Goal: Task Accomplishment & Management: Use online tool/utility

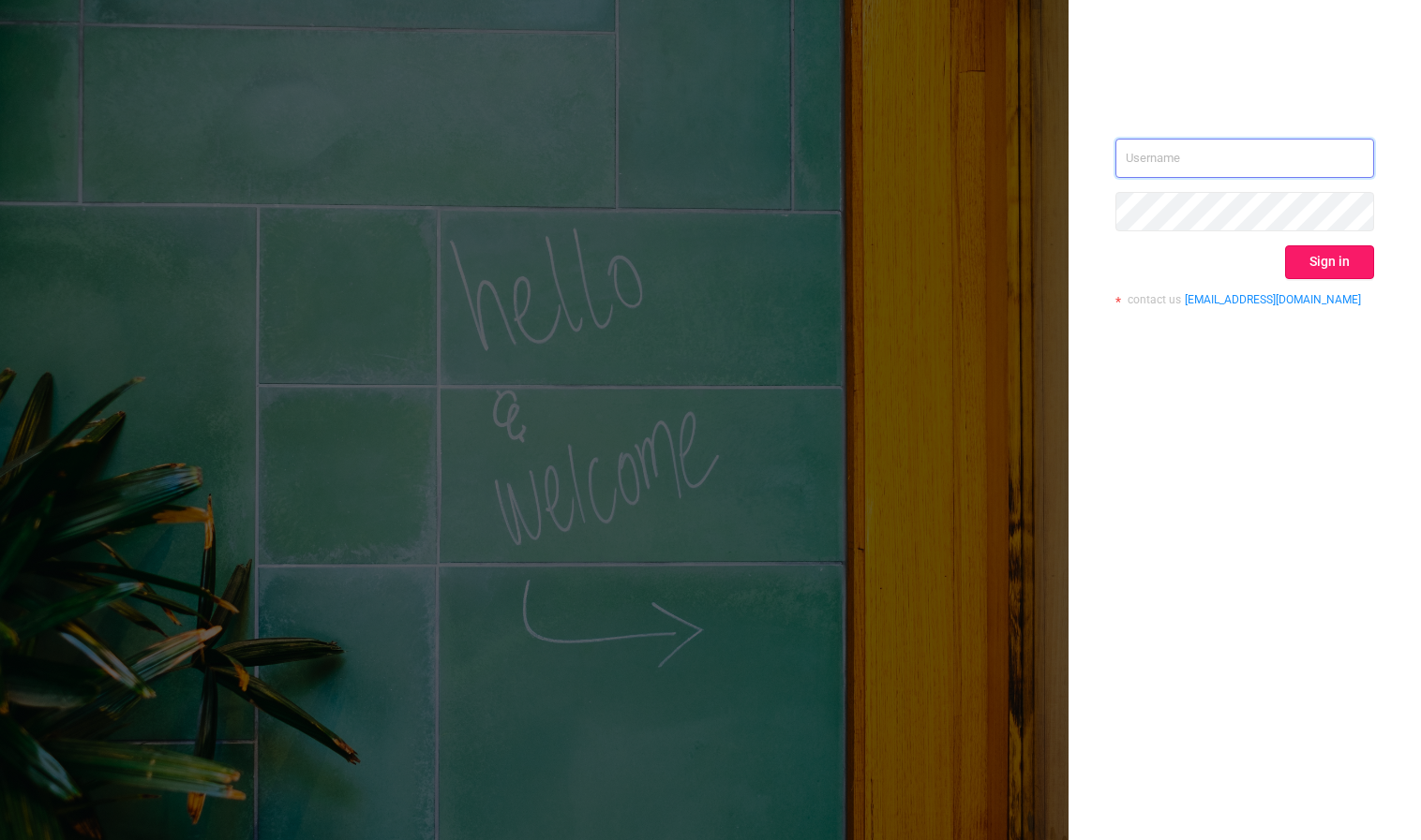
type input "mary@lunamedia.io"
click at [1333, 257] on button "Sign in" at bounding box center [1329, 262] width 89 height 34
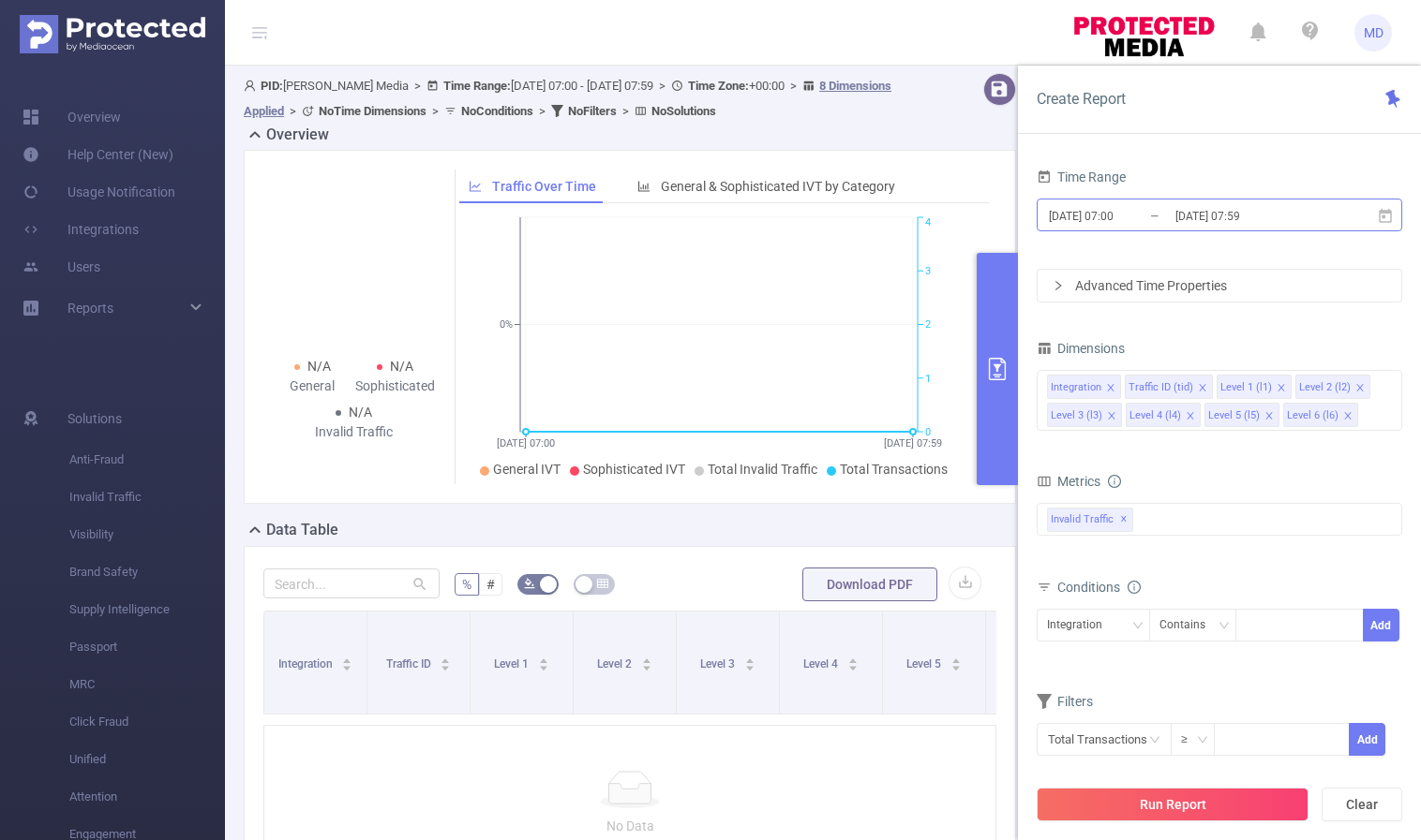
click at [1206, 209] on input "[DATE] 07:59" at bounding box center [1249, 216] width 152 height 25
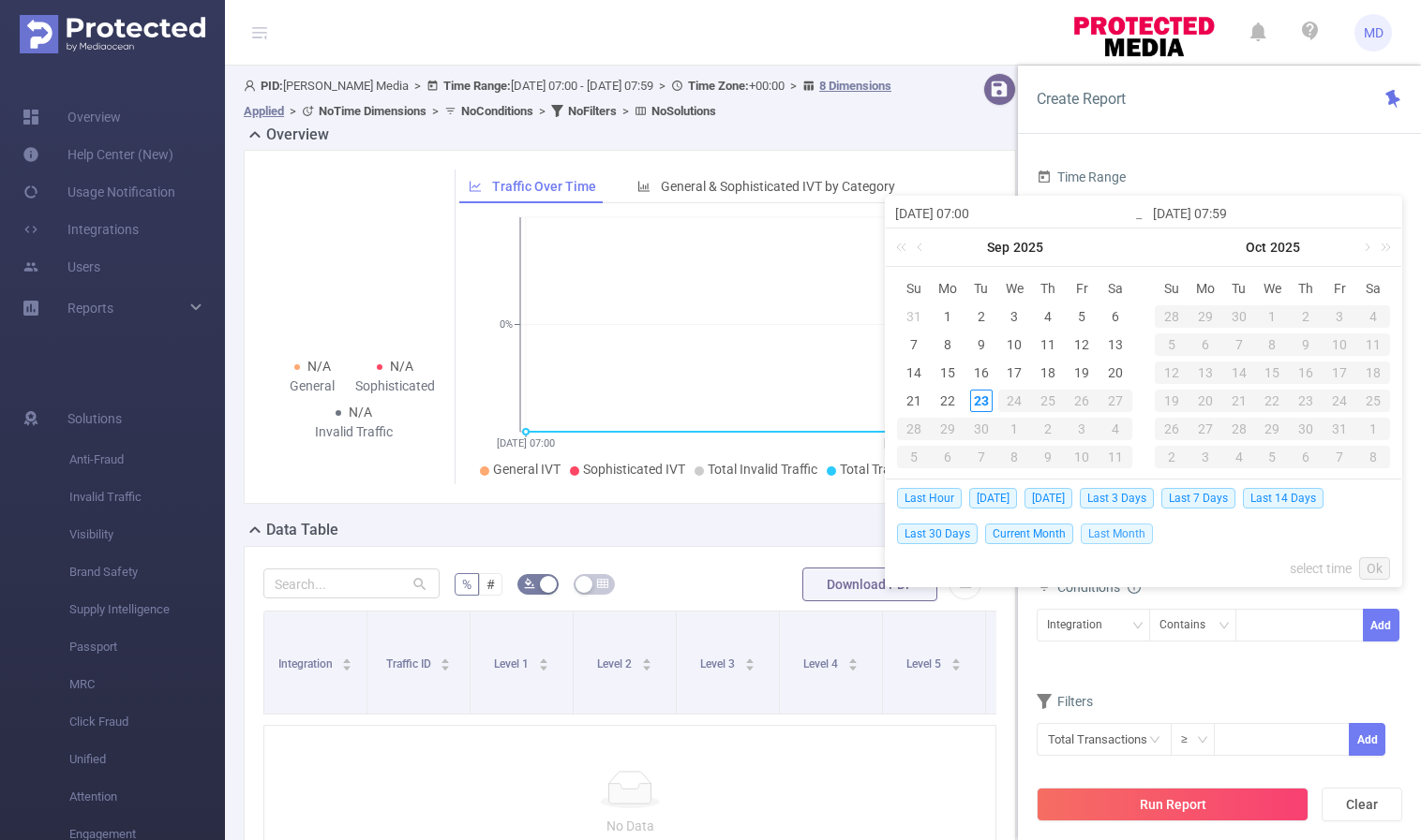
click at [1136, 535] on span "Last Month" at bounding box center [1116, 534] width 72 height 21
type input "[DATE] 00:00"
type input "[DATE] 23:59"
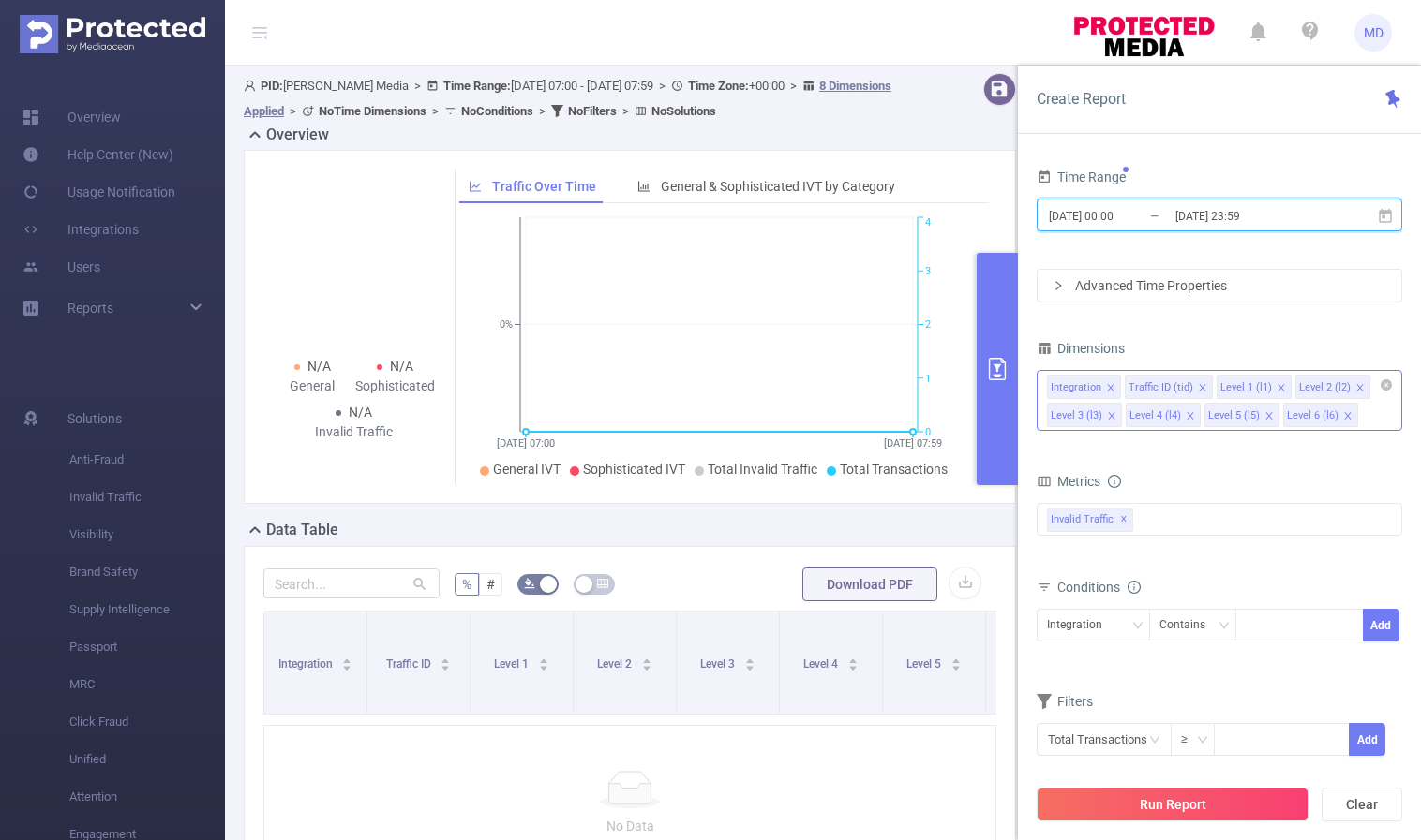
click at [1267, 413] on icon "icon: close" at bounding box center [1269, 416] width 9 height 9
click at [1355, 385] on icon "icon: close" at bounding box center [1360, 388] width 9 height 9
click at [1355, 384] on icon "icon: close" at bounding box center [1360, 388] width 9 height 9
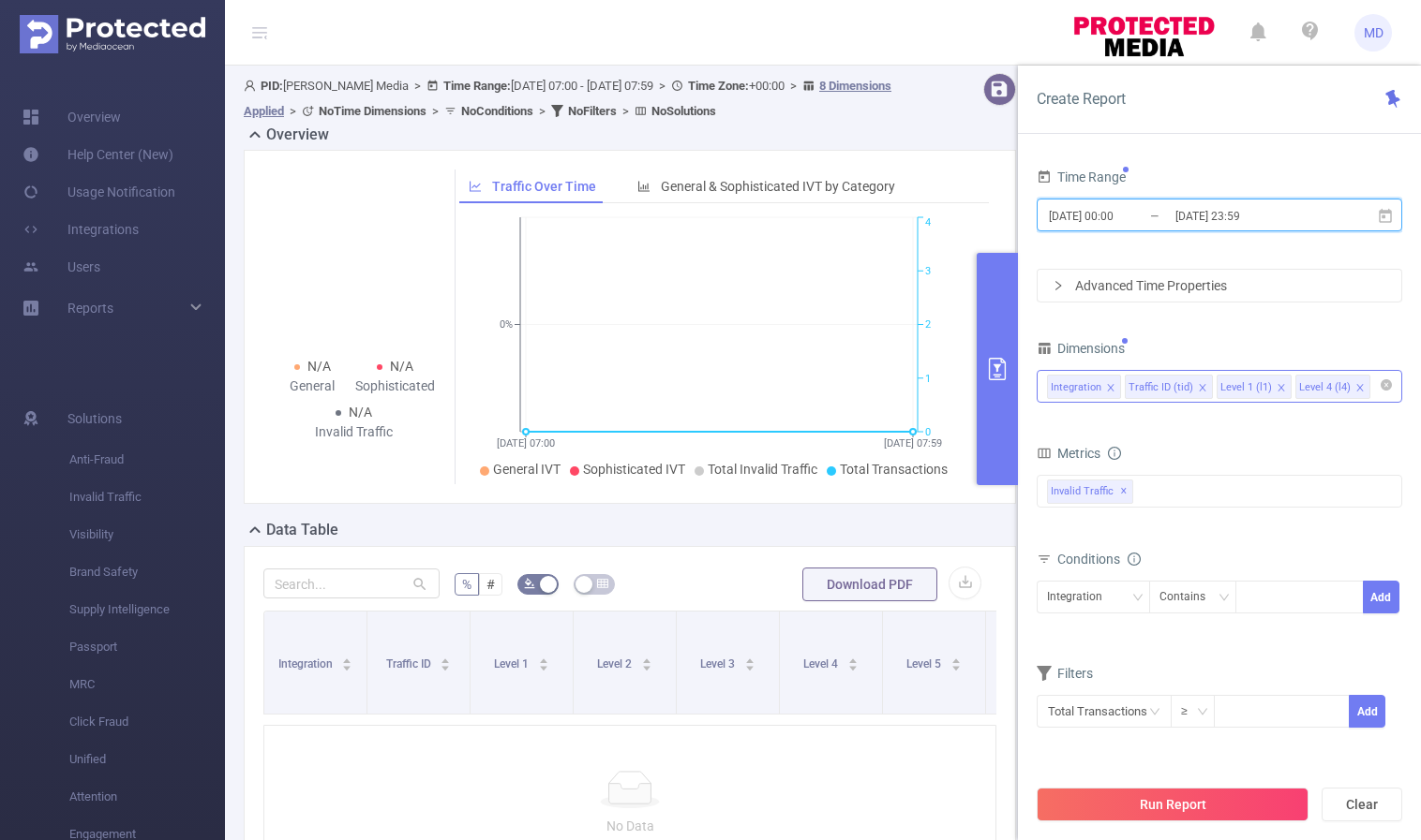
click at [1109, 385] on icon "icon: close" at bounding box center [1111, 388] width 9 height 9
click at [1138, 597] on icon "icon: down" at bounding box center [1137, 596] width 9 height 7
click at [1273, 603] on div at bounding box center [1299, 596] width 108 height 31
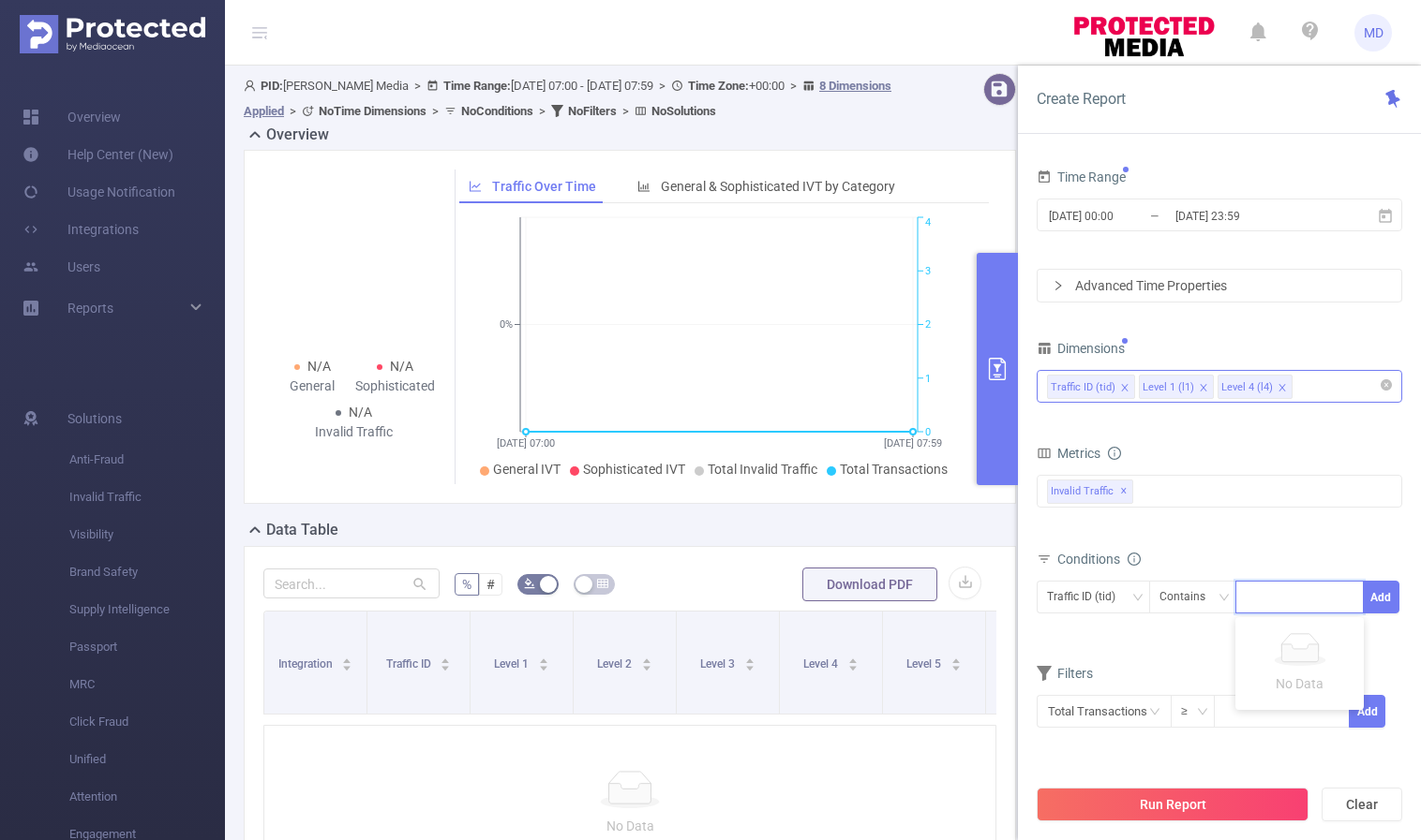
type input "1"
type input "6"
click at [1348, 595] on icon "icon: close-circle" at bounding box center [1348, 595] width 11 height 11
type input "1"
click at [1382, 593] on button "Add" at bounding box center [1381, 596] width 37 height 33
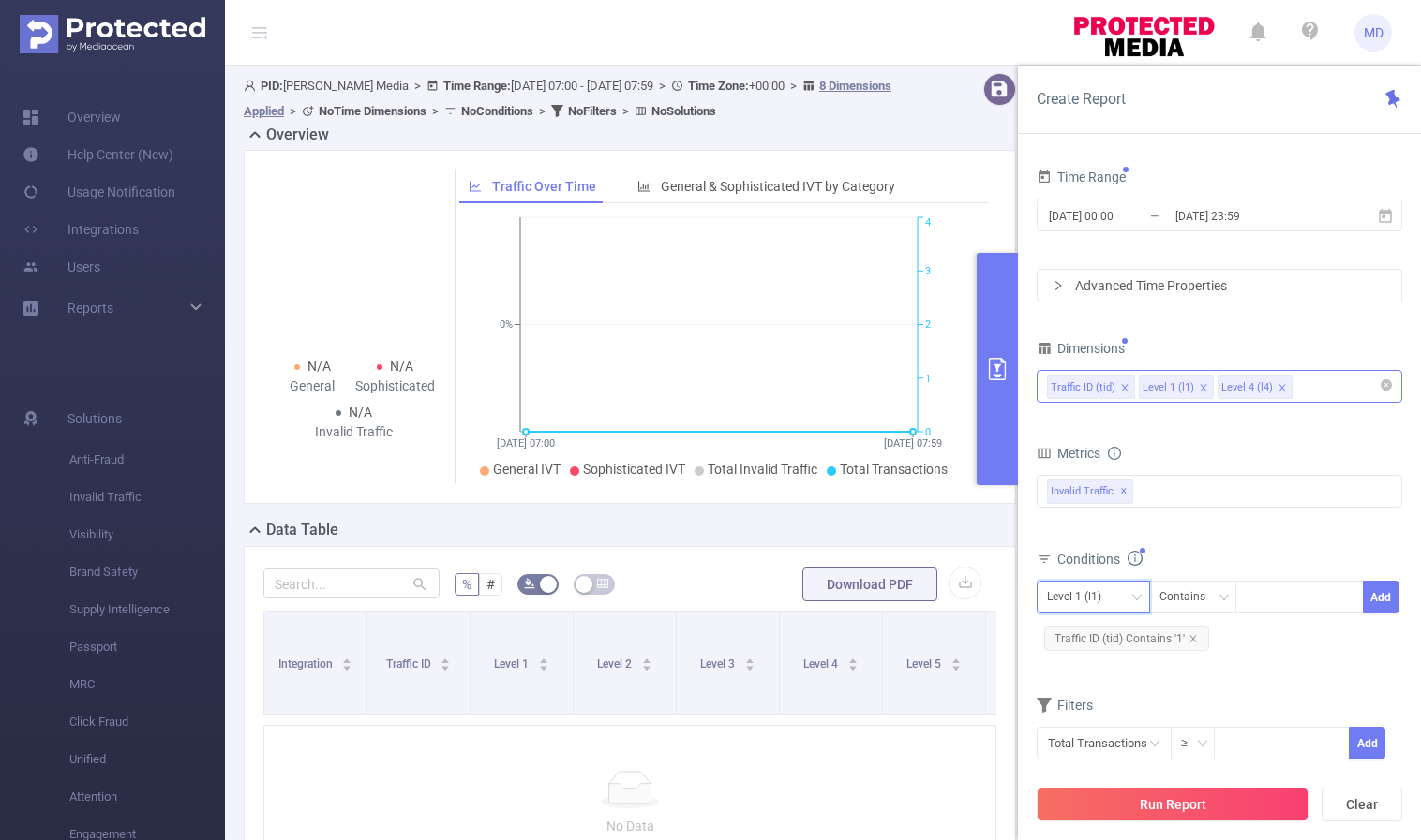
click at [1128, 599] on div "Level 1 (l1)" at bounding box center [1093, 596] width 93 height 31
click at [1310, 659] on div "Level 1 (l1) Contains Add Traffic ID (tid) Contains '1'" at bounding box center [1219, 619] width 366 height 85
click at [1265, 590] on div at bounding box center [1299, 596] width 108 height 31
paste input "2248"
type input "2248"
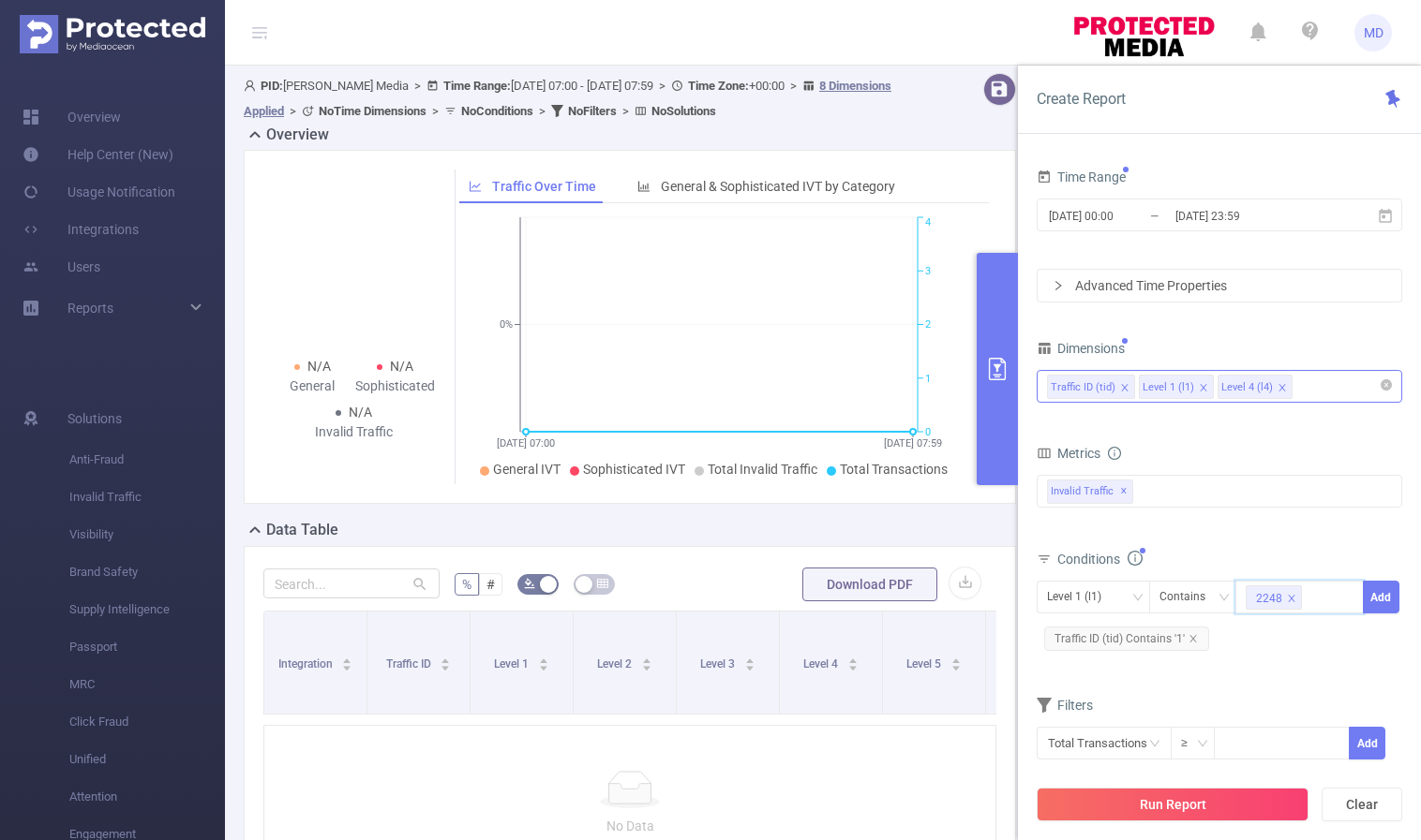
paste input "616"
type input "616"
paste input "1951"
type input "1951"
paste input "618"
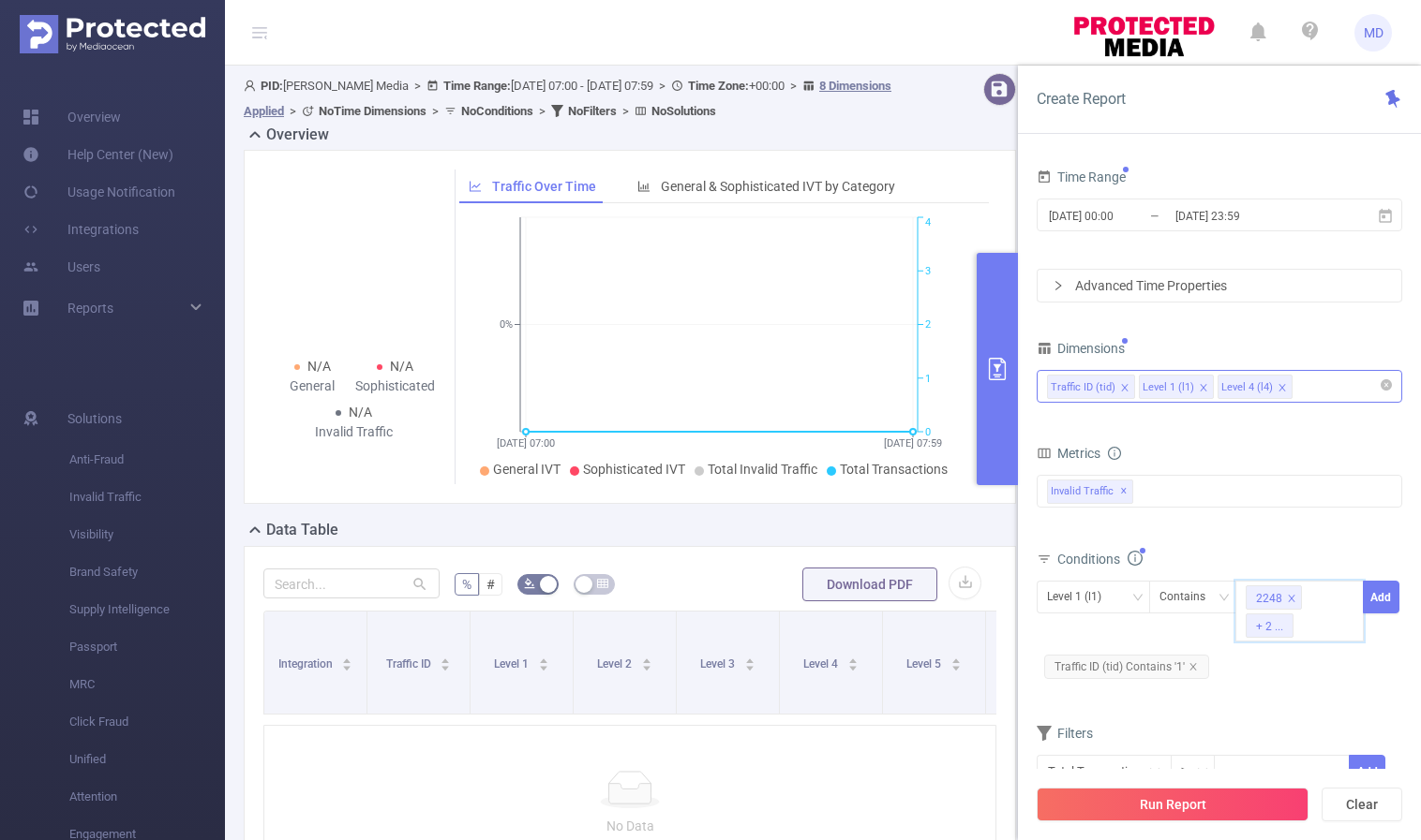
type input "618"
paste input "662"
type input "662"
paste input "1761"
type input "1761"
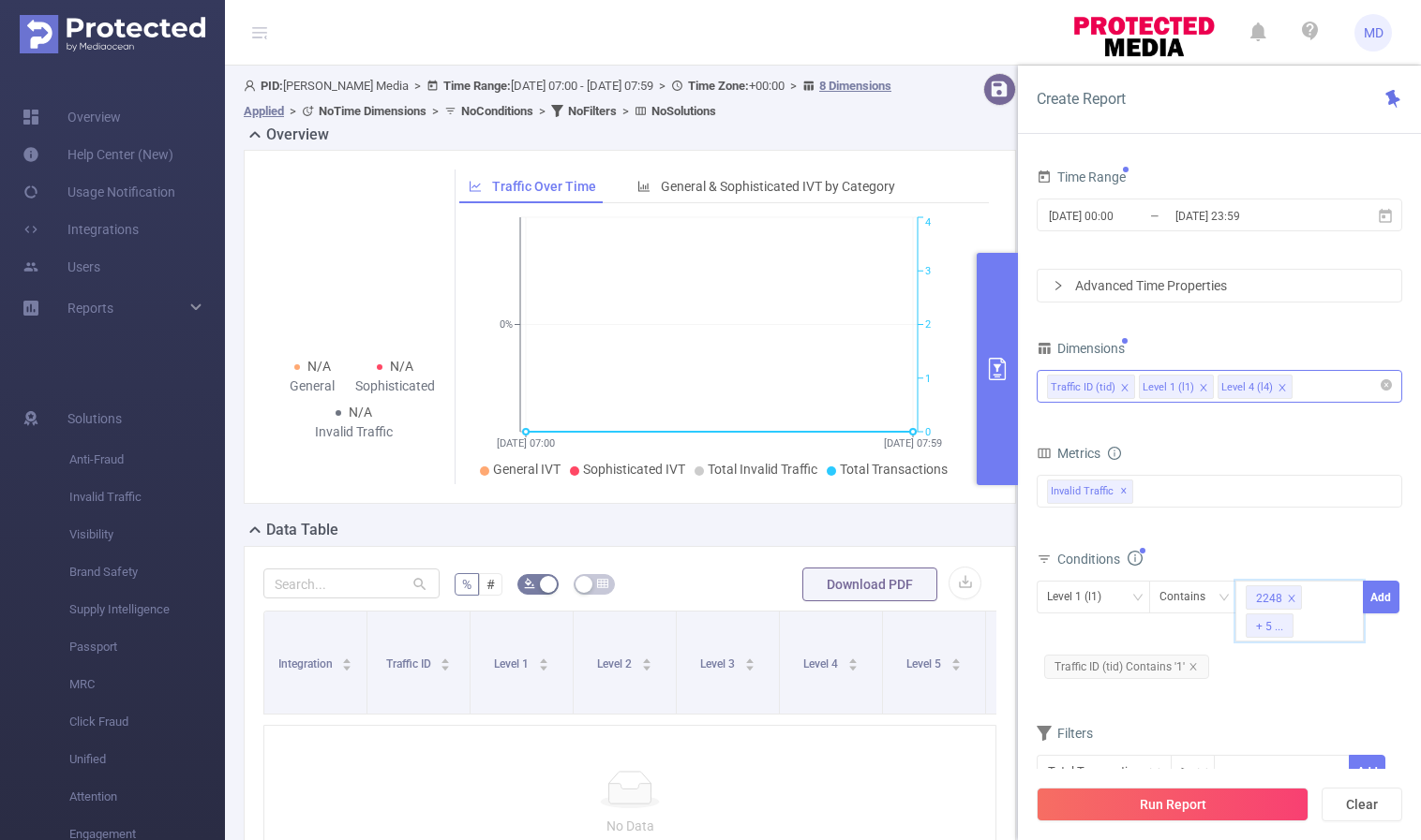
paste input "1760"
type input "1760"
paste input "1759"
type input "1759"
click at [1373, 592] on button "Add" at bounding box center [1381, 596] width 37 height 33
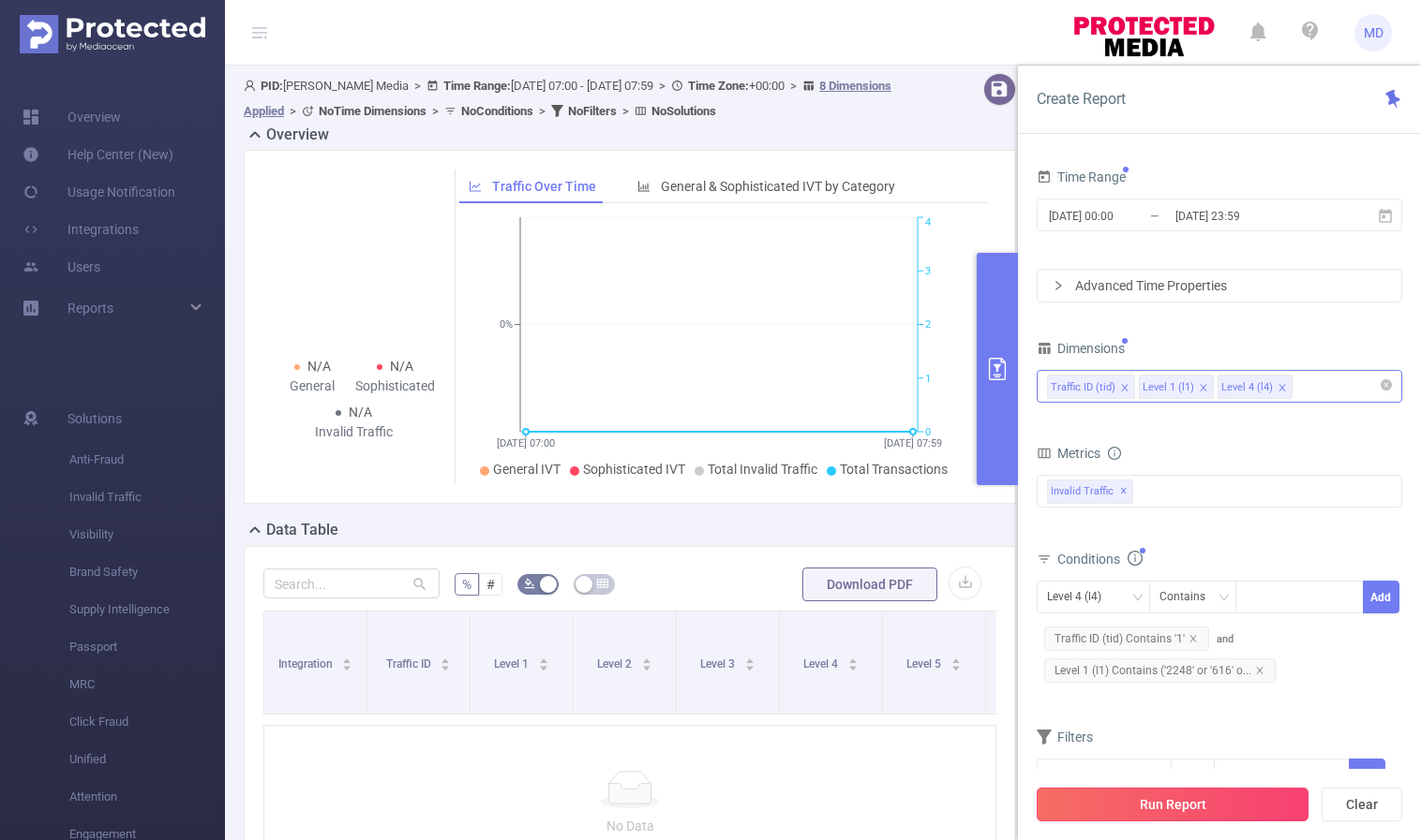
click at [1118, 808] on button "Run Report" at bounding box center [1172, 804] width 272 height 34
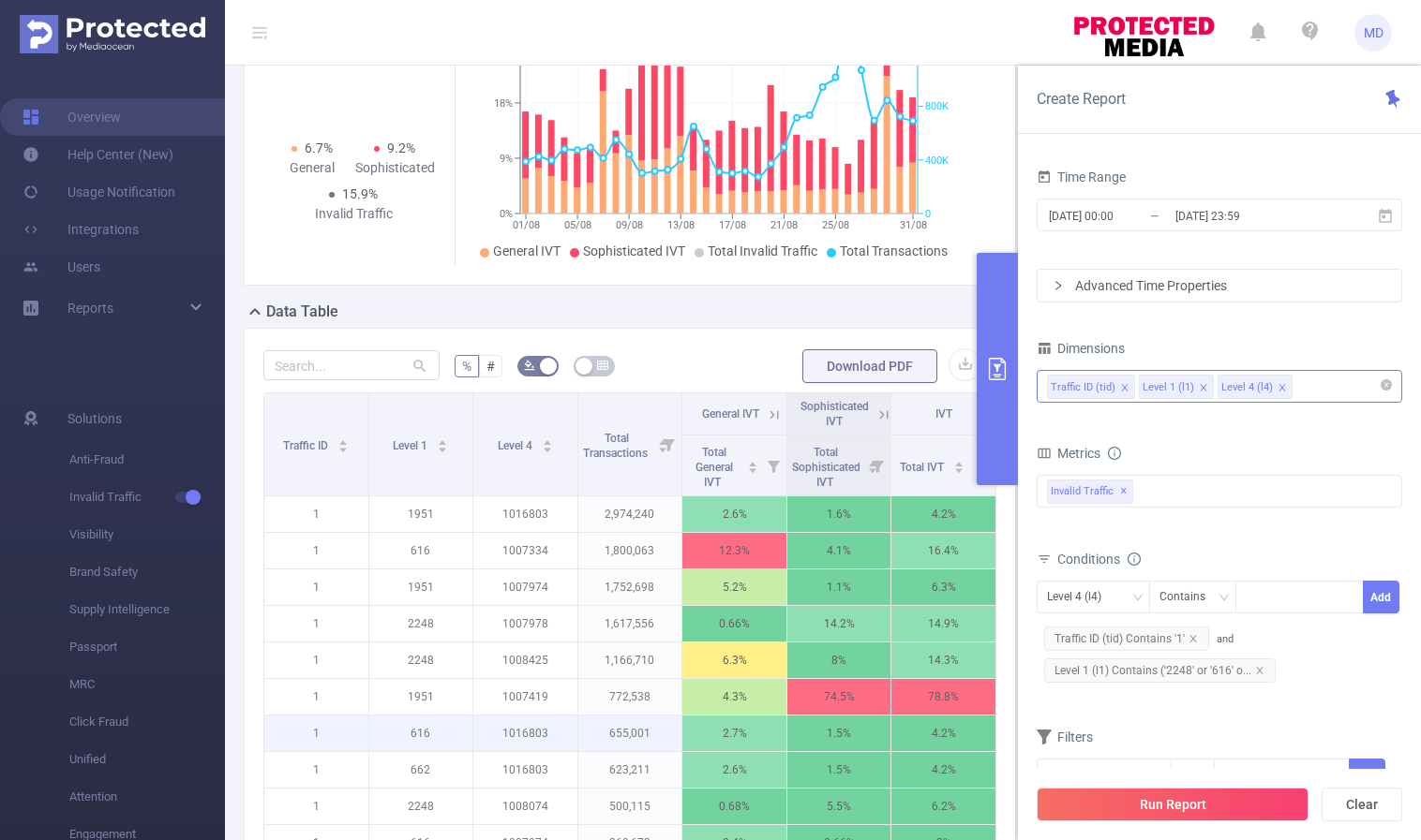
scroll to position [499, 0]
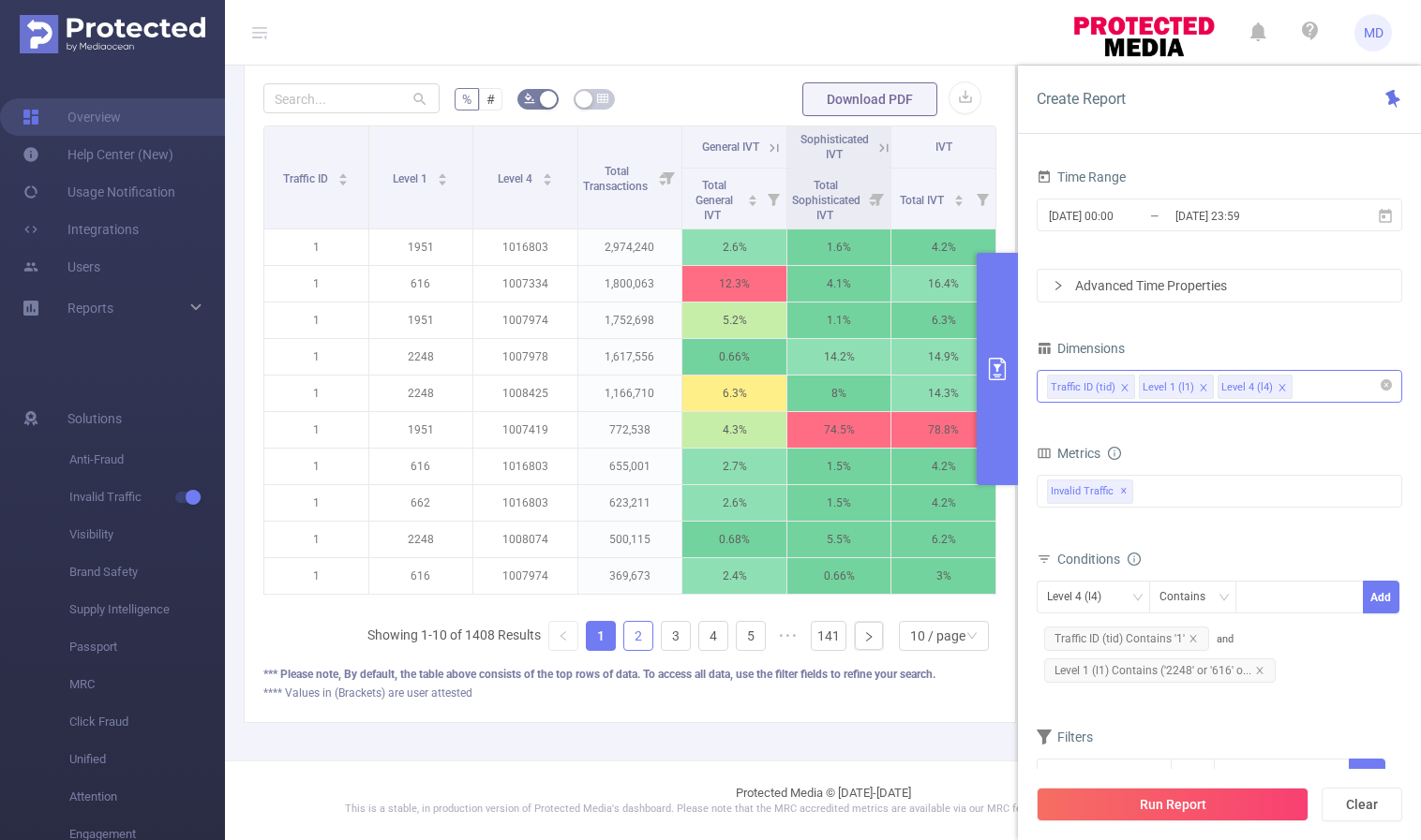
click at [624, 642] on link "2" at bounding box center [638, 636] width 28 height 28
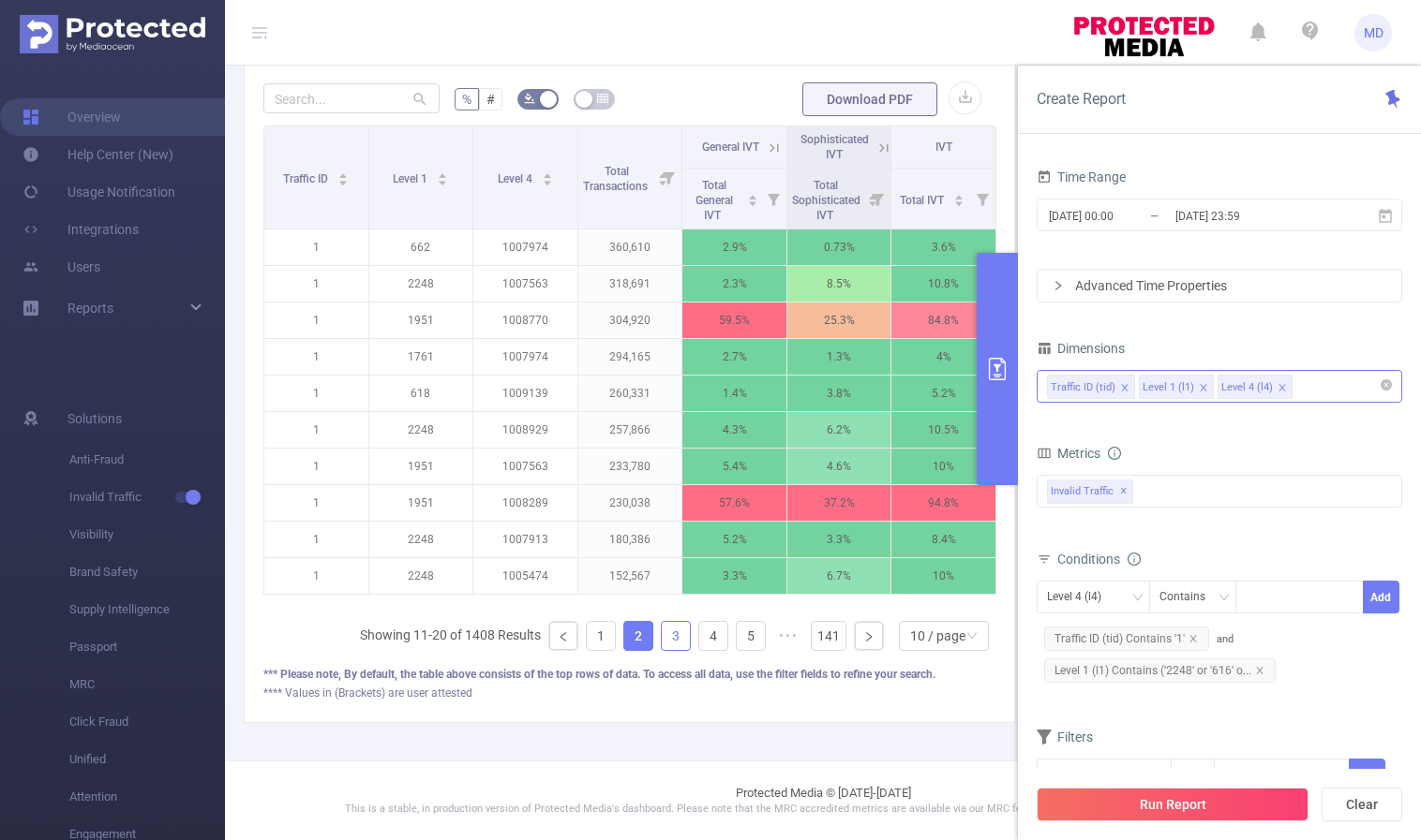
click at [661, 636] on link "3" at bounding box center [675, 636] width 28 height 28
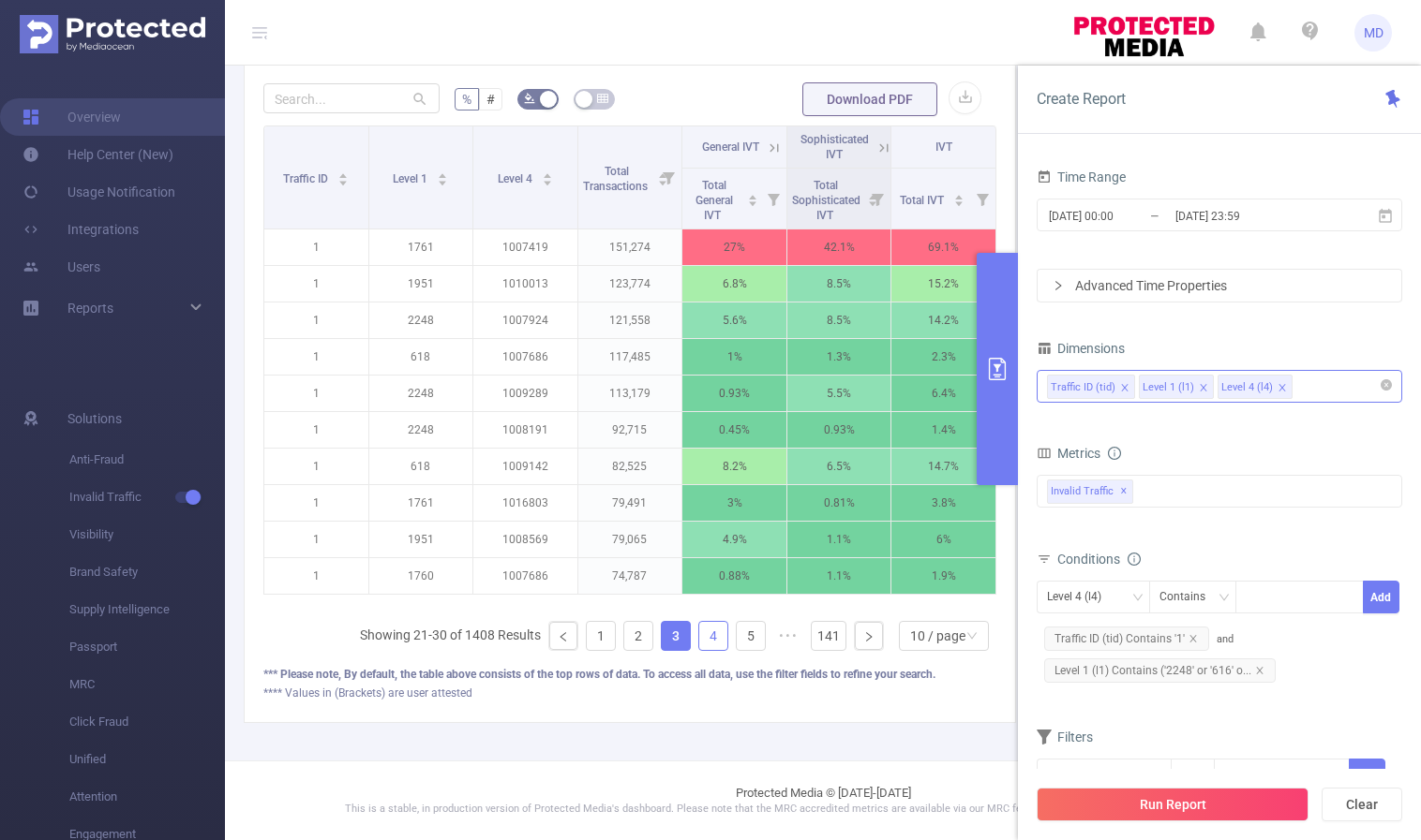
click at [699, 635] on link "4" at bounding box center [713, 636] width 28 height 28
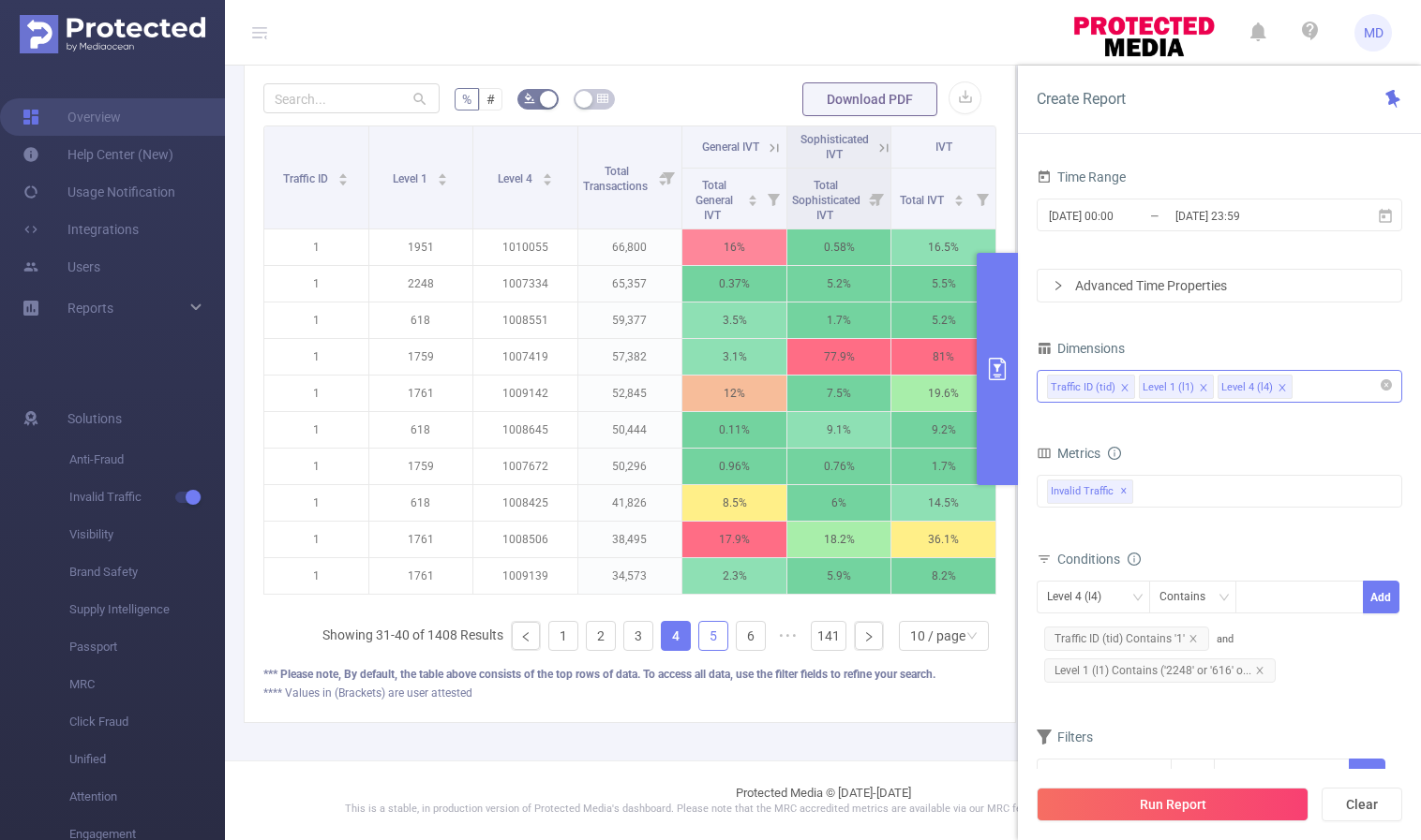
click at [704, 638] on link "5" at bounding box center [713, 636] width 28 height 28
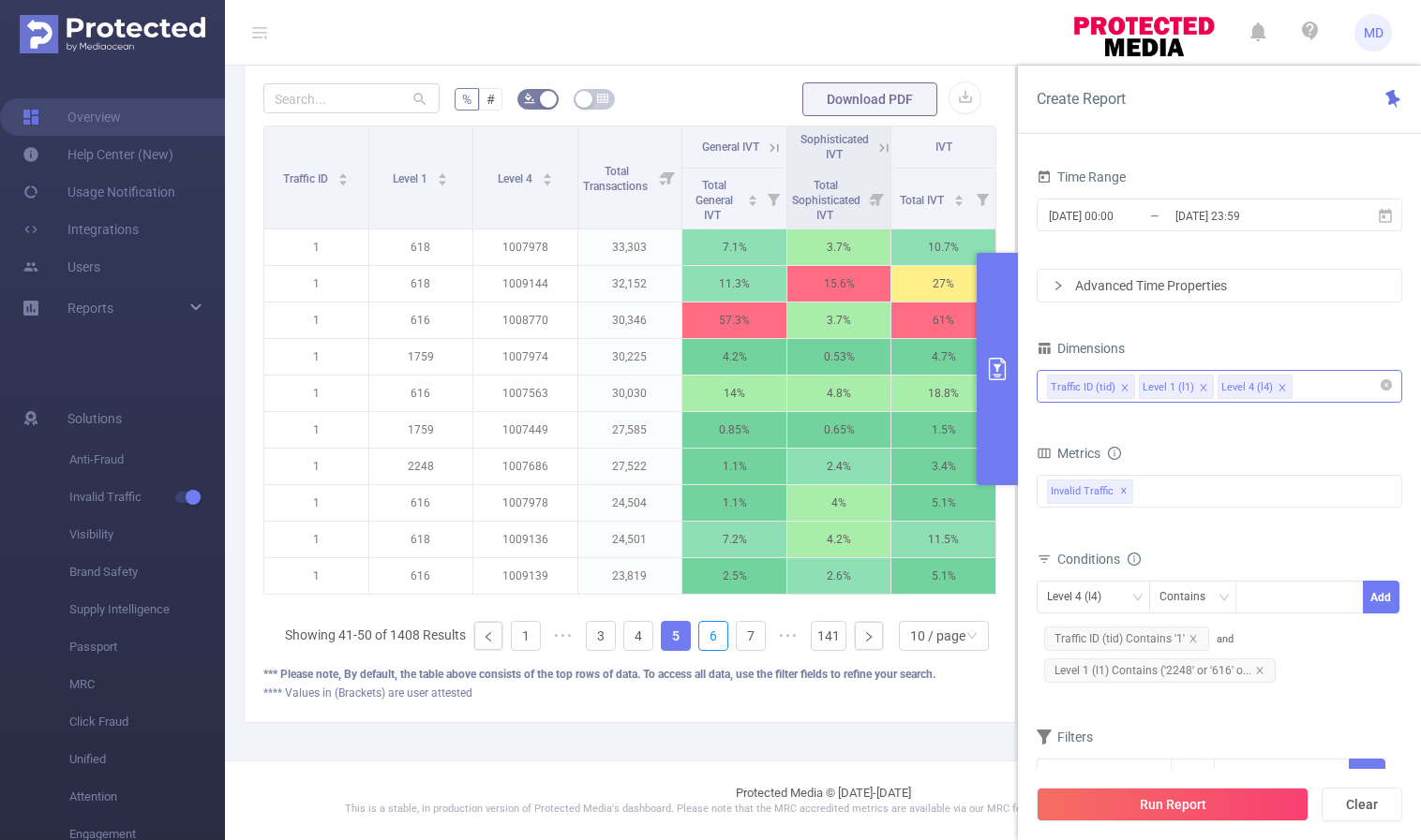
click at [704, 638] on link "6" at bounding box center [713, 636] width 28 height 28
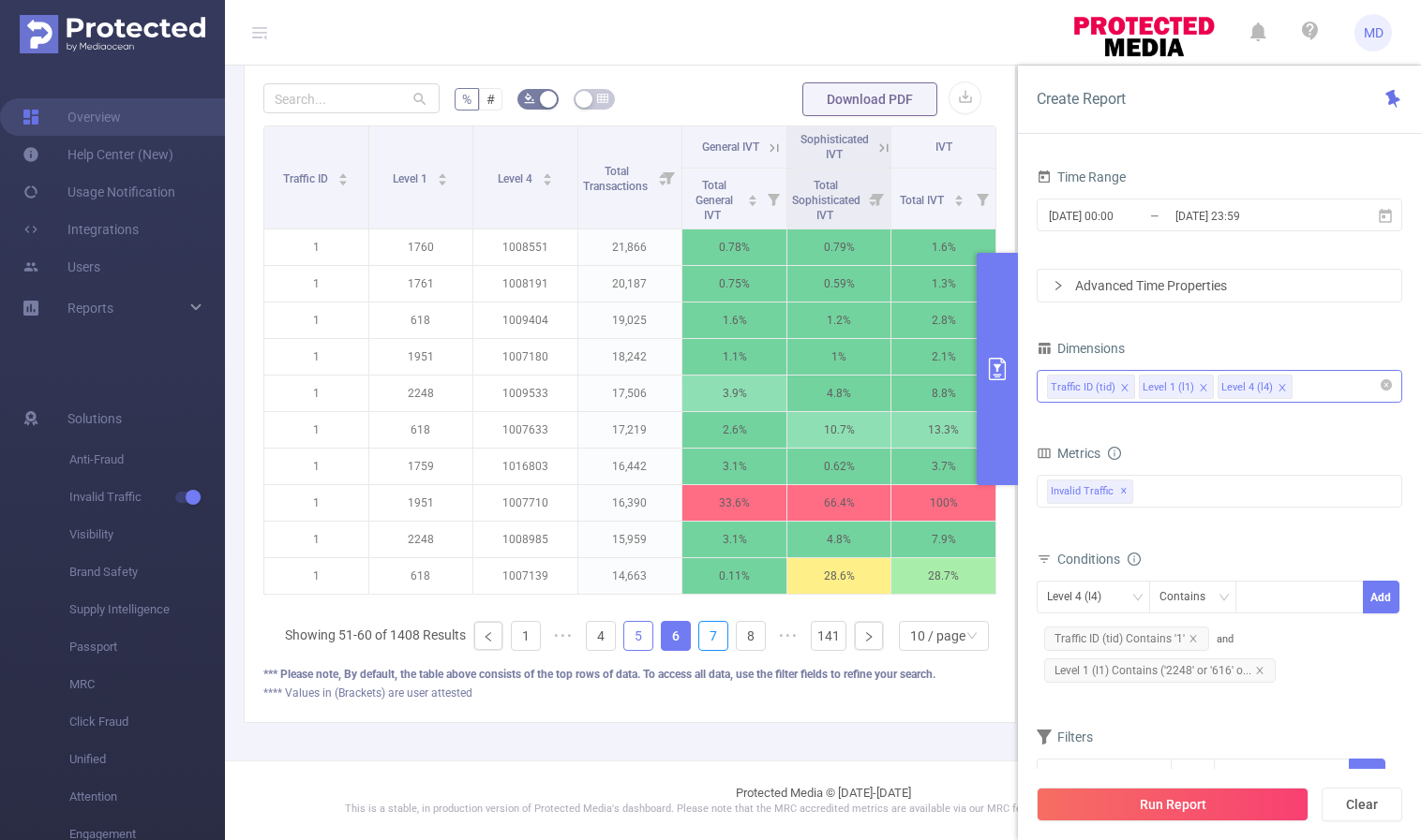
click at [704, 638] on link "7" at bounding box center [713, 636] width 28 height 28
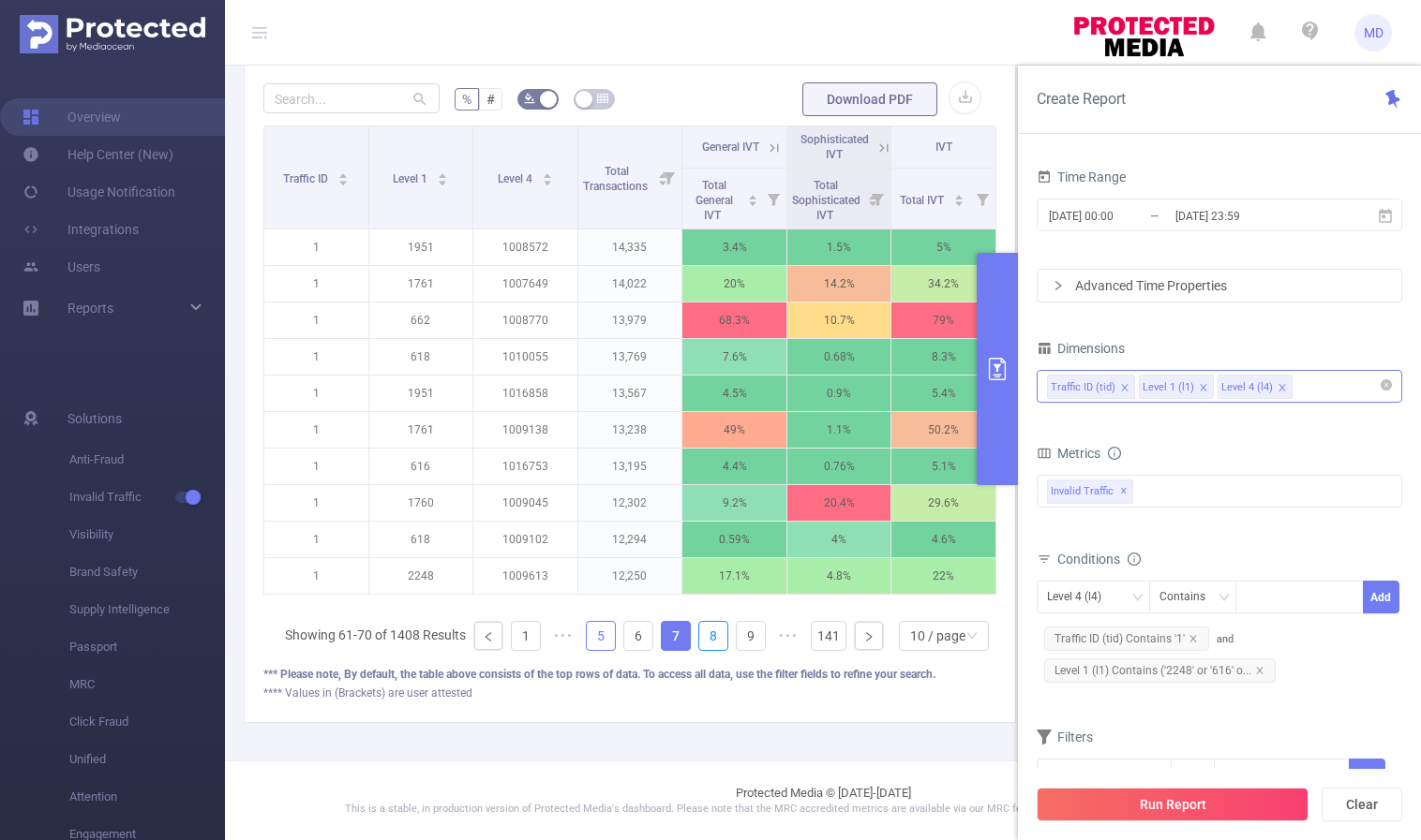
click at [704, 638] on link "8" at bounding box center [713, 636] width 28 height 28
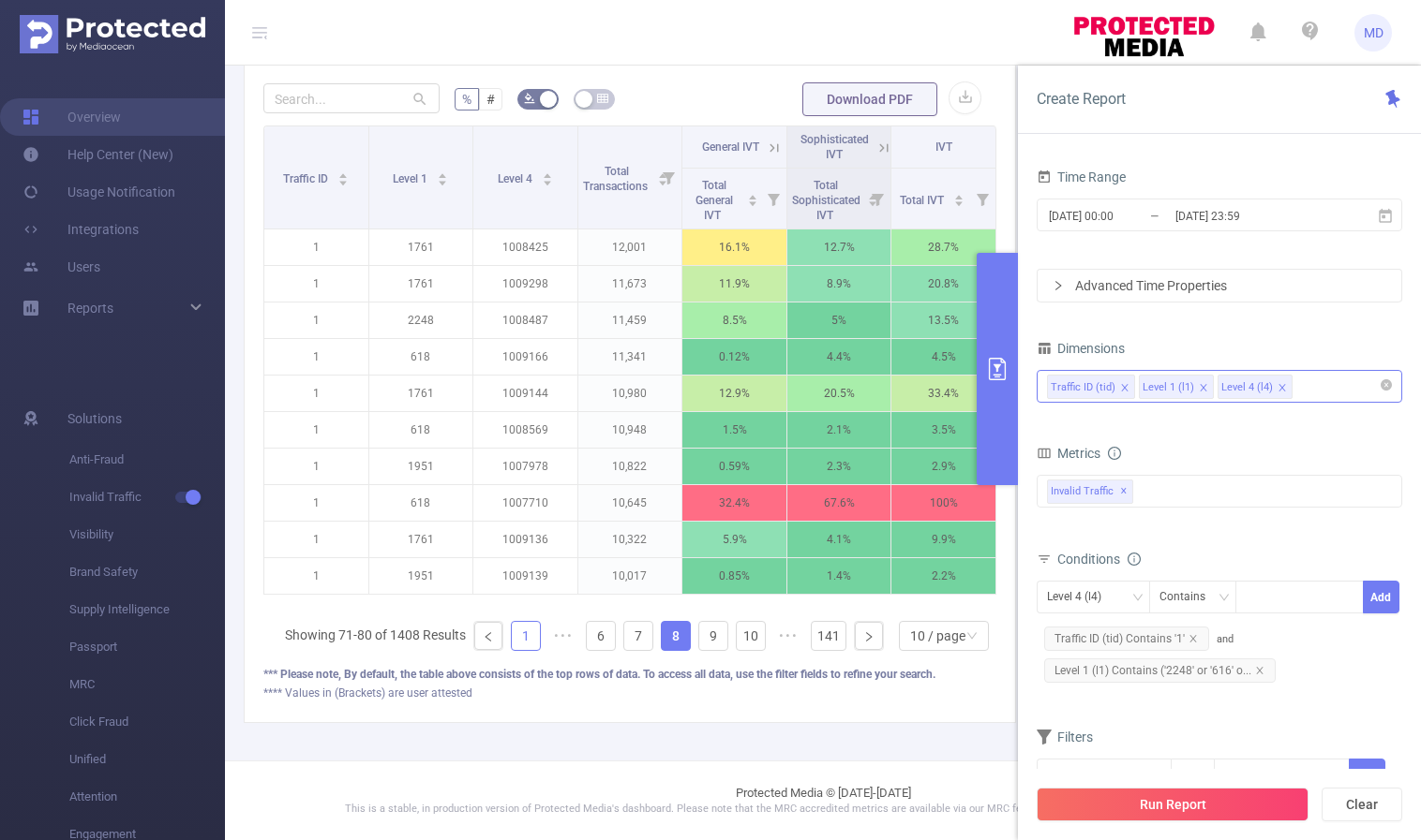
click at [518, 638] on link "1" at bounding box center [526, 636] width 28 height 28
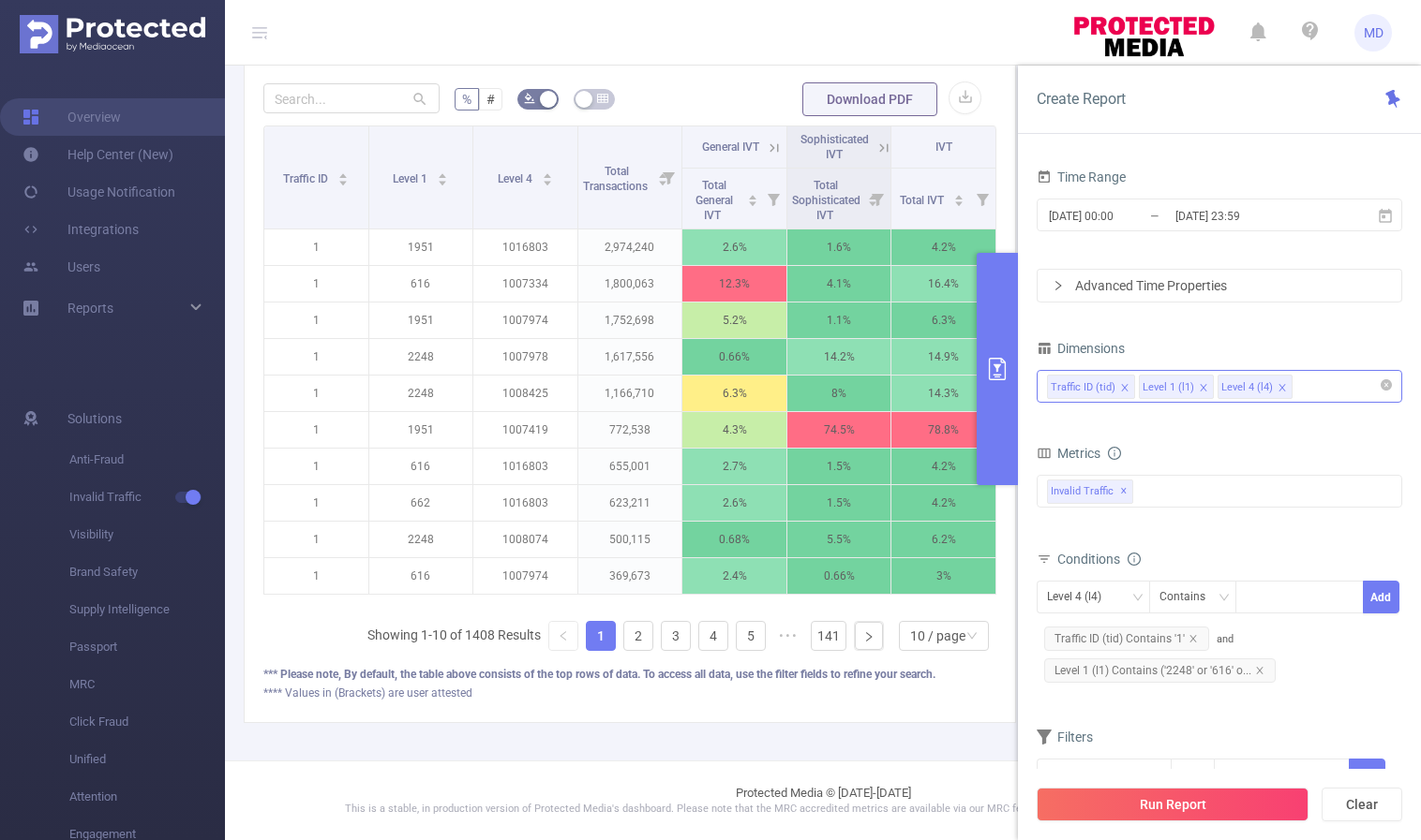
click at [993, 360] on icon "primary" at bounding box center [997, 369] width 23 height 22
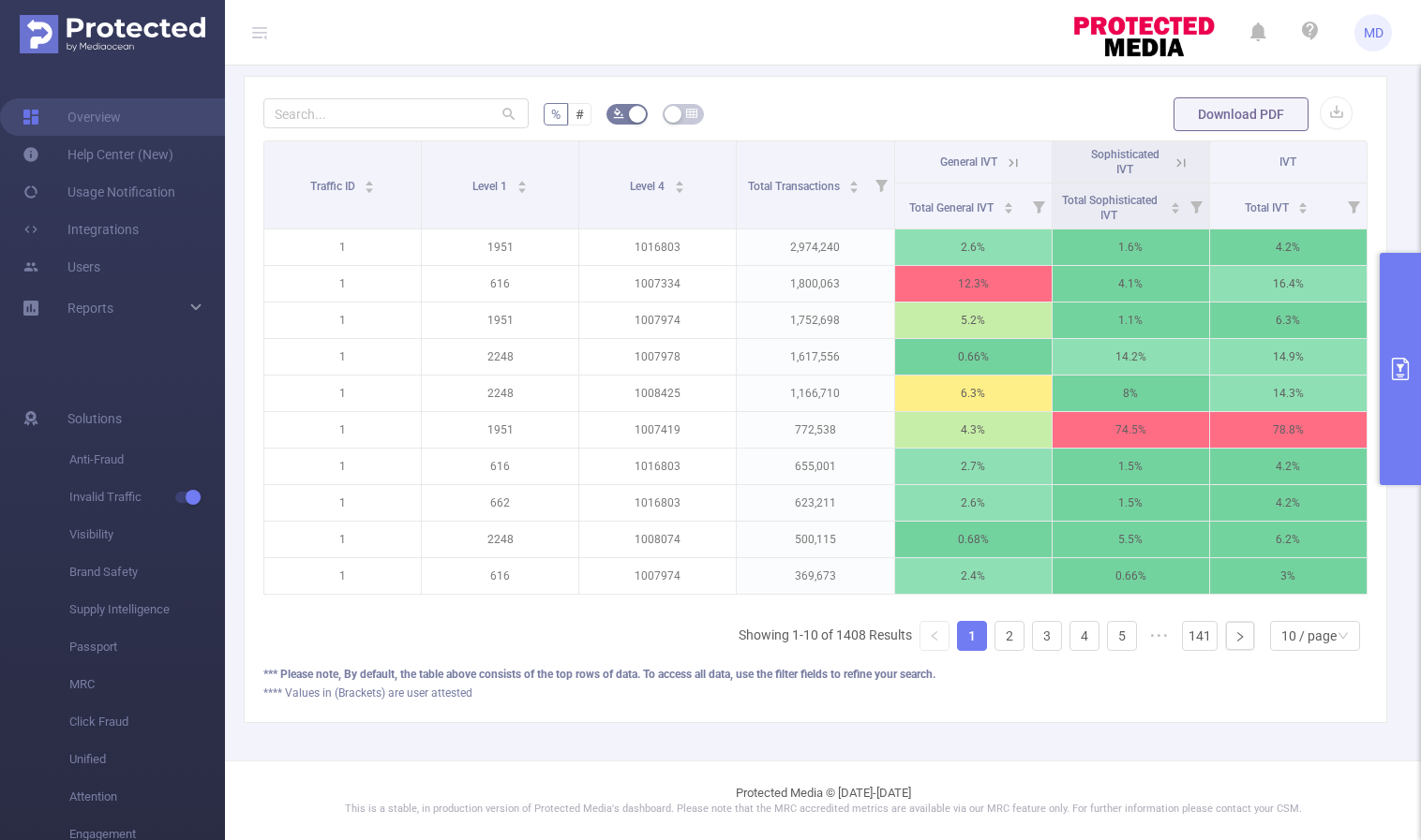
scroll to position [484, 0]
click at [1334, 97] on button "button" at bounding box center [1336, 112] width 33 height 33
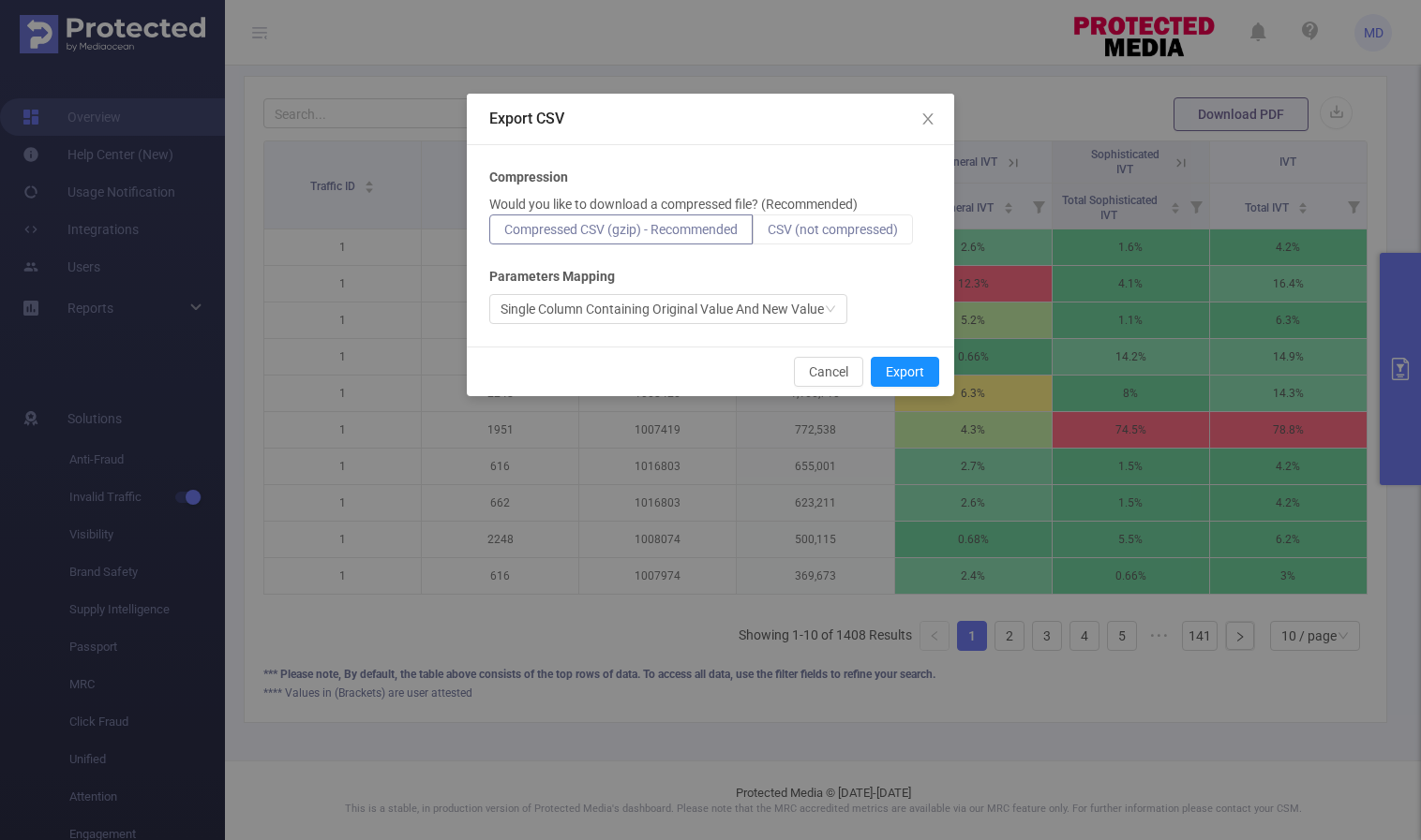
click at [824, 222] on span "CSV (not compressed)" at bounding box center [832, 230] width 130 height 15
click at [767, 234] on input "CSV (not compressed)" at bounding box center [767, 234] width 0 height 0
click at [892, 363] on button "Export" at bounding box center [904, 372] width 68 height 30
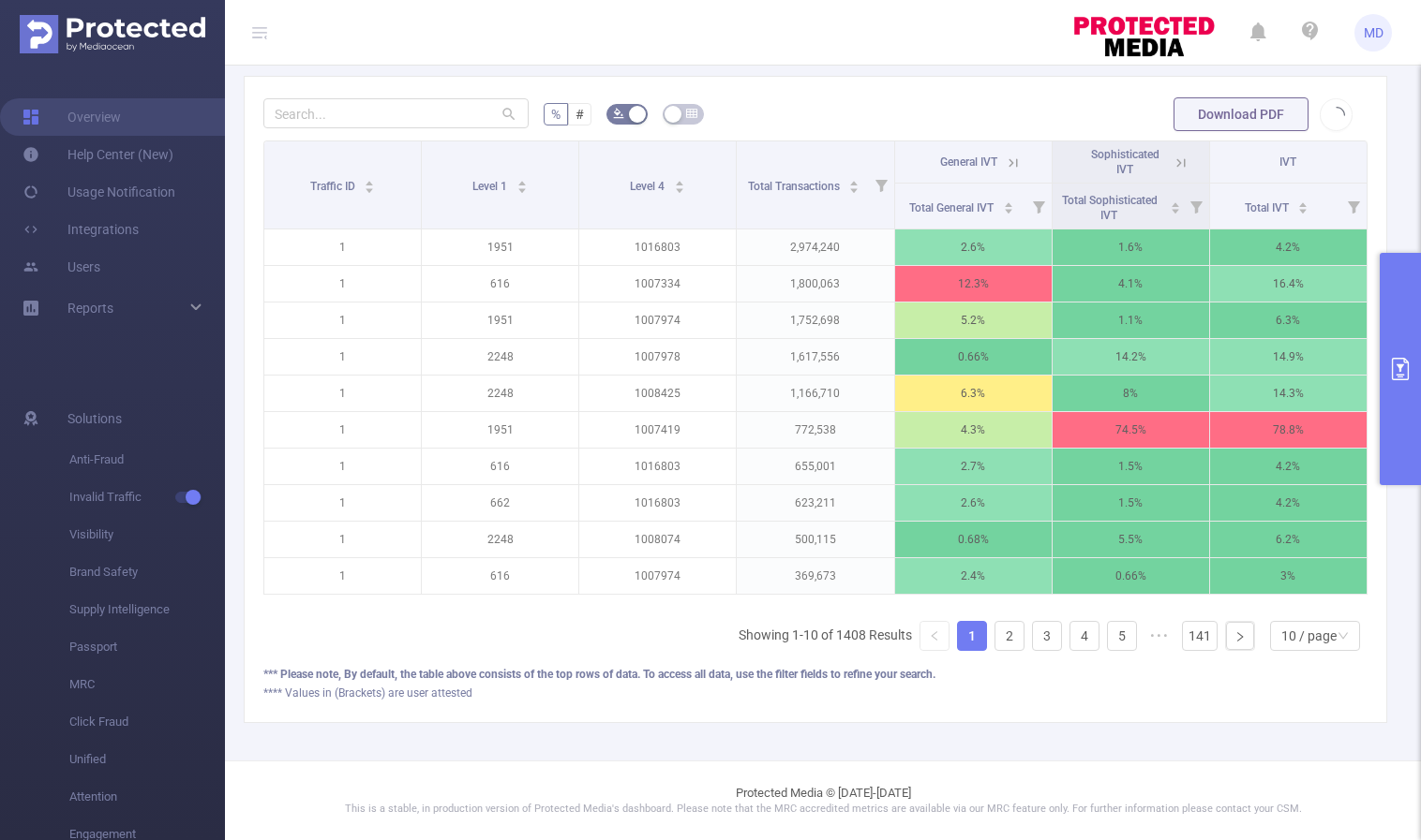
click at [1387, 366] on button "primary" at bounding box center [1400, 369] width 41 height 232
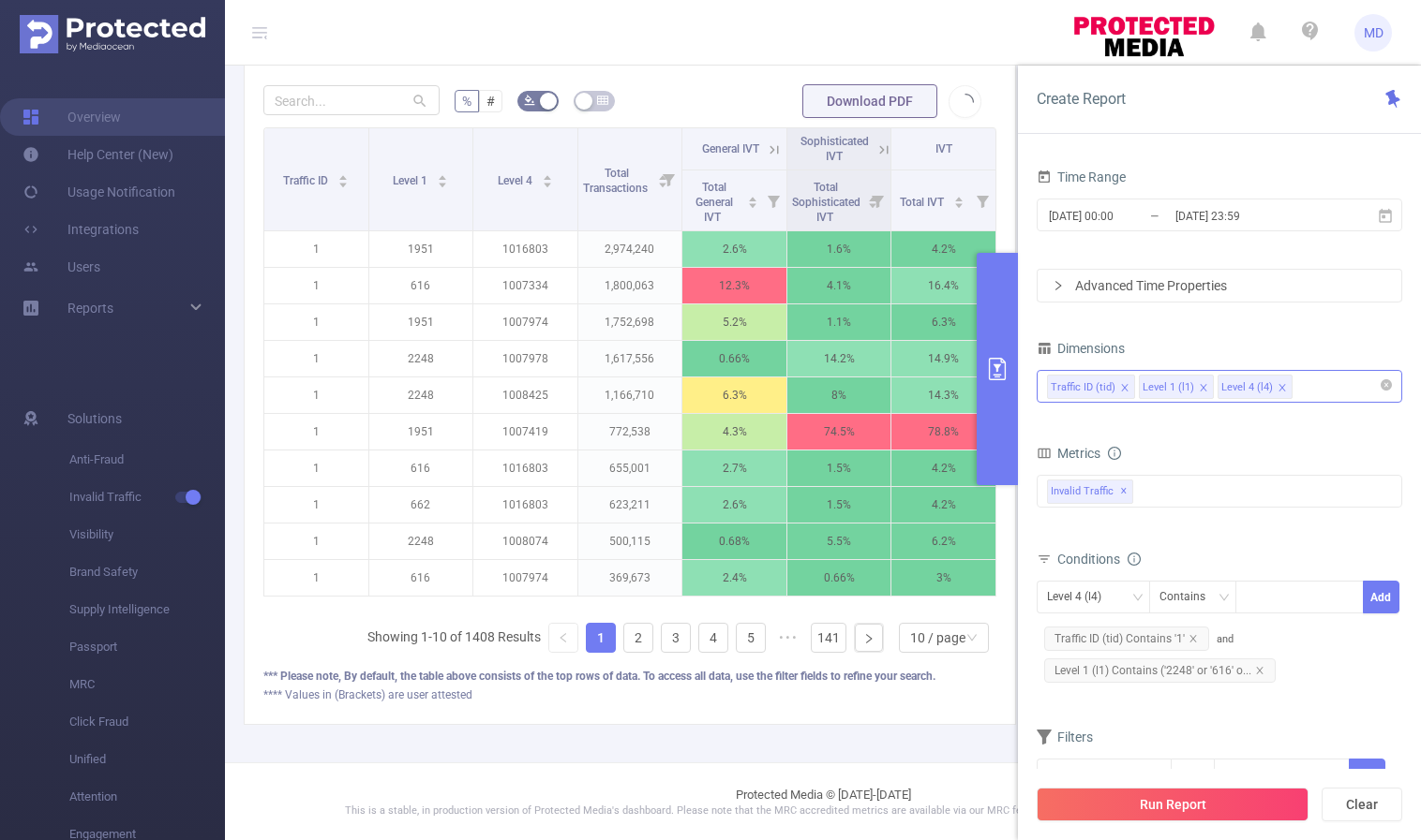
click at [991, 374] on icon "primary" at bounding box center [997, 369] width 23 height 22
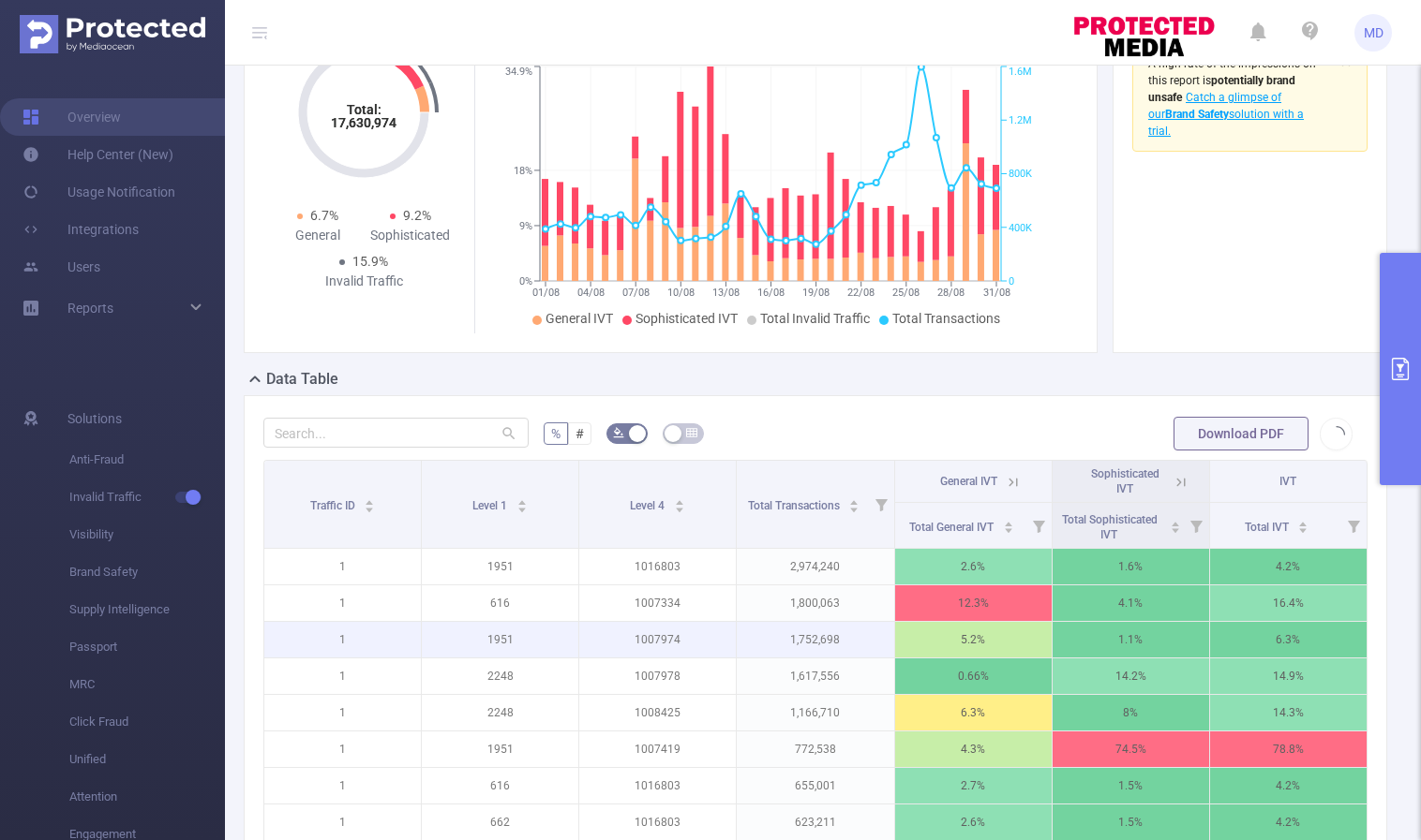
scroll to position [64, 0]
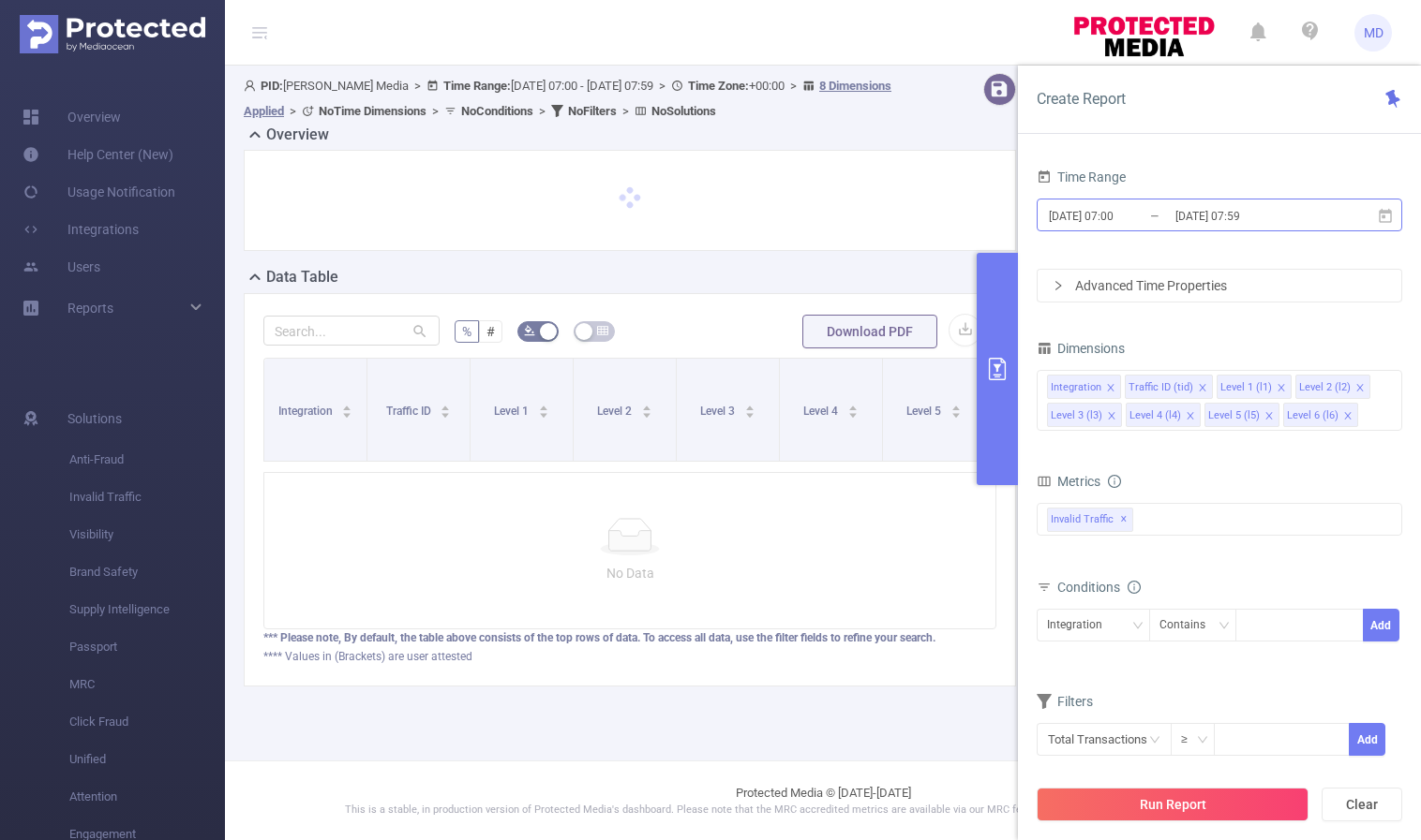
click at [1206, 206] on input "[DATE] 07:59" at bounding box center [1249, 216] width 152 height 25
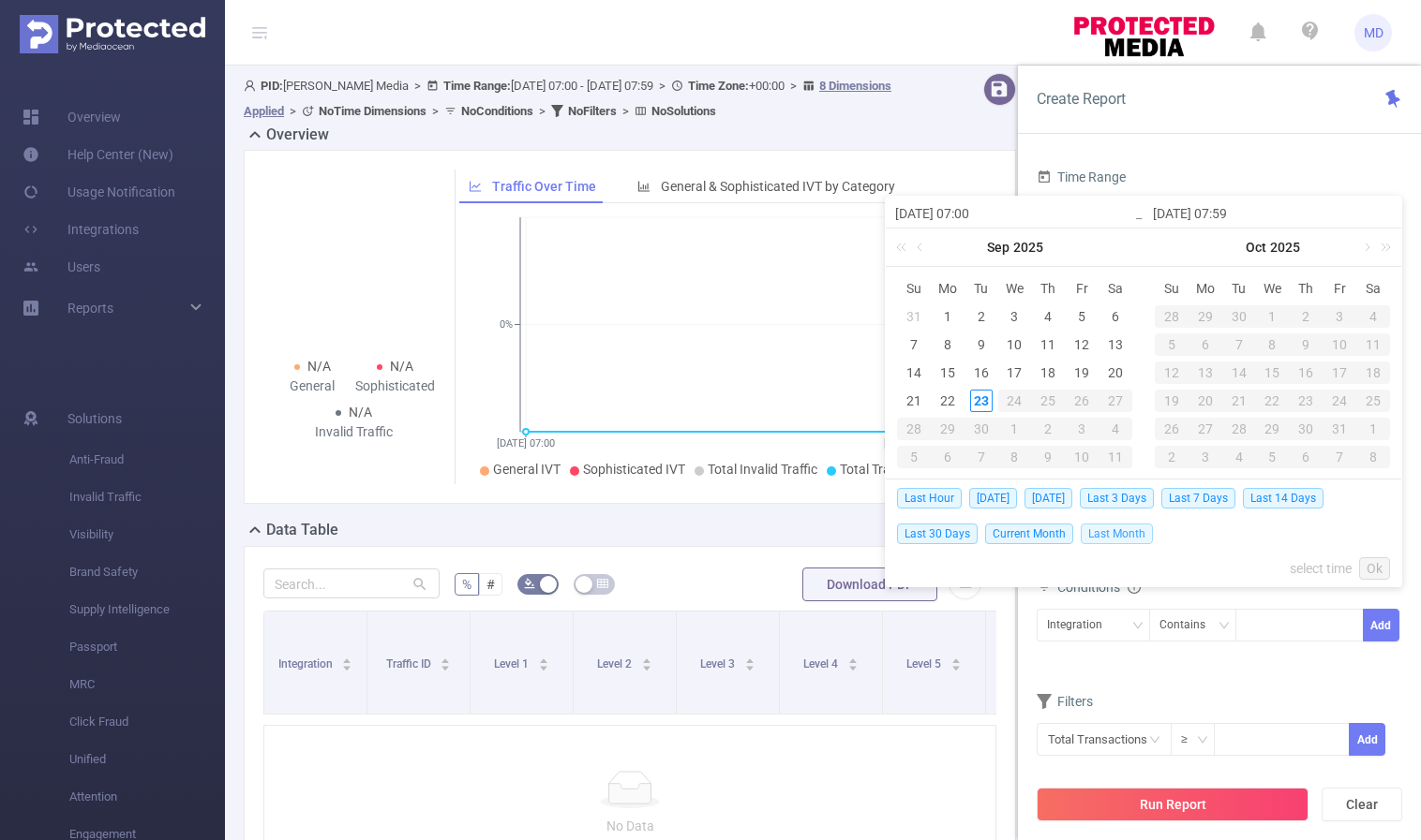
click at [1126, 536] on span "Last Month" at bounding box center [1116, 534] width 72 height 21
type input "[DATE] 00:00"
type input "[DATE] 23:59"
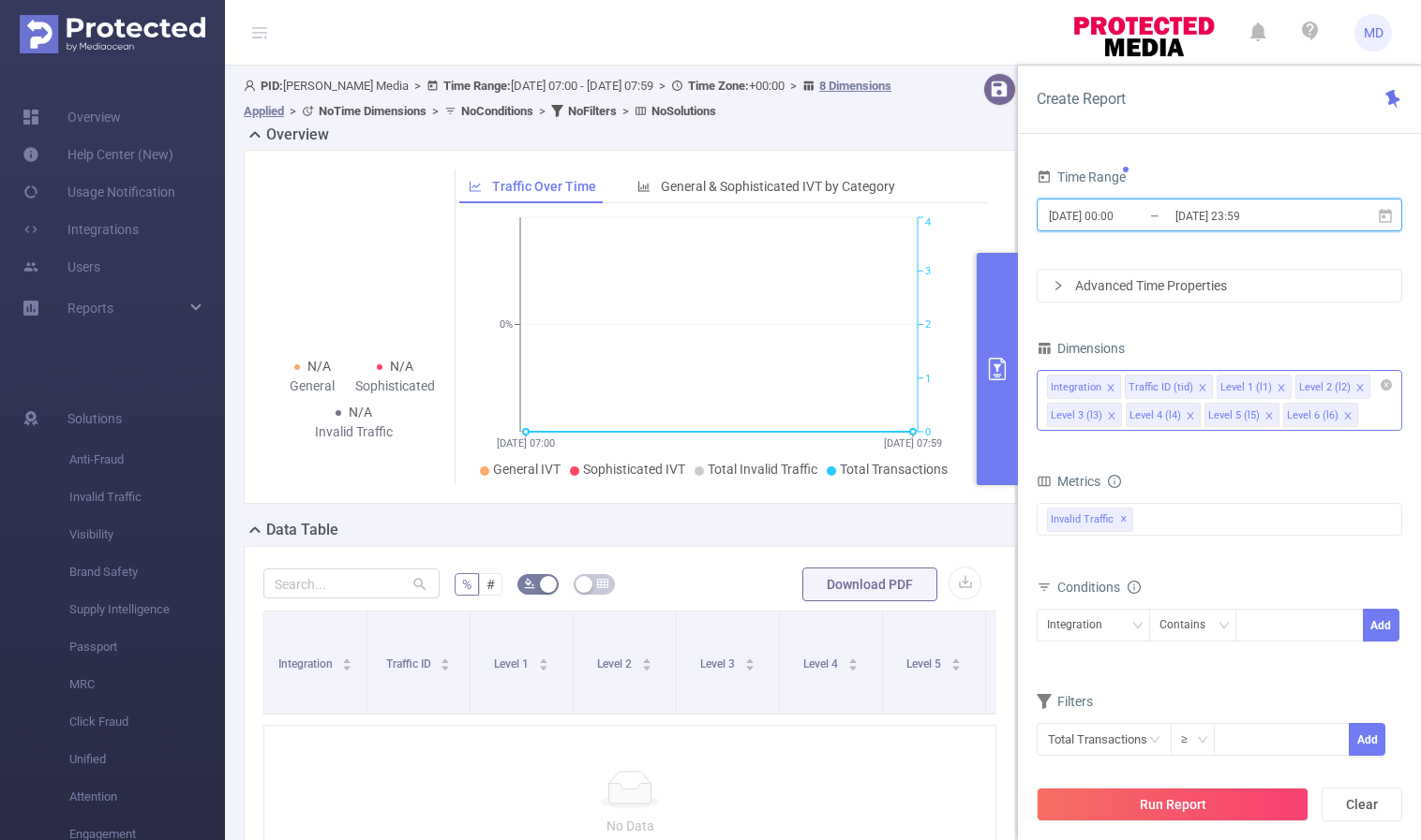
click at [1267, 415] on icon "icon: close" at bounding box center [1269, 416] width 9 height 9
click at [1106, 384] on icon "icon: close" at bounding box center [1111, 388] width 9 height 9
click at [1277, 387] on icon "icon: close" at bounding box center [1282, 388] width 9 height 9
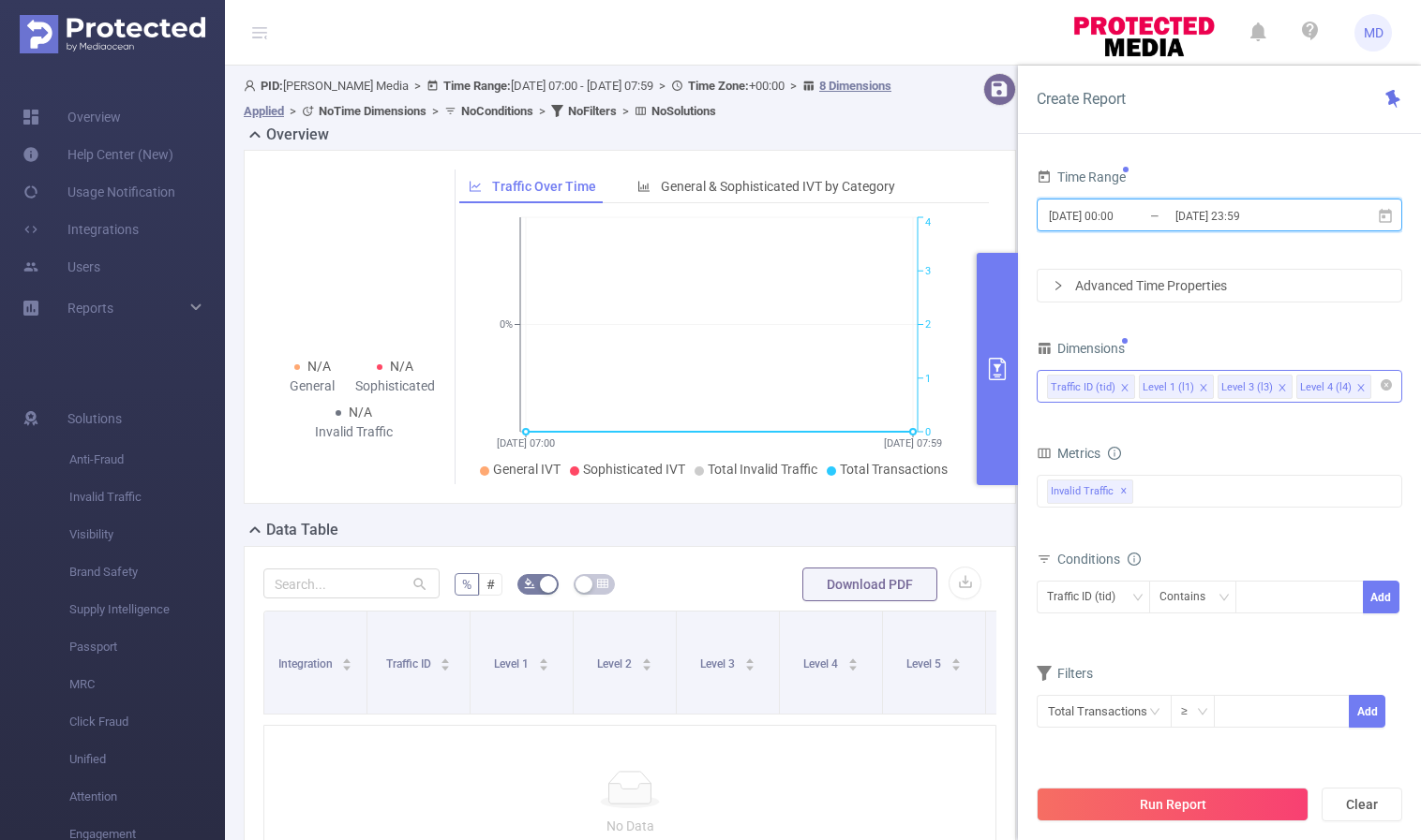
click at [1277, 385] on icon "icon: close" at bounding box center [1282, 388] width 9 height 9
click at [1136, 598] on icon "icon: down" at bounding box center [1137, 596] width 9 height 7
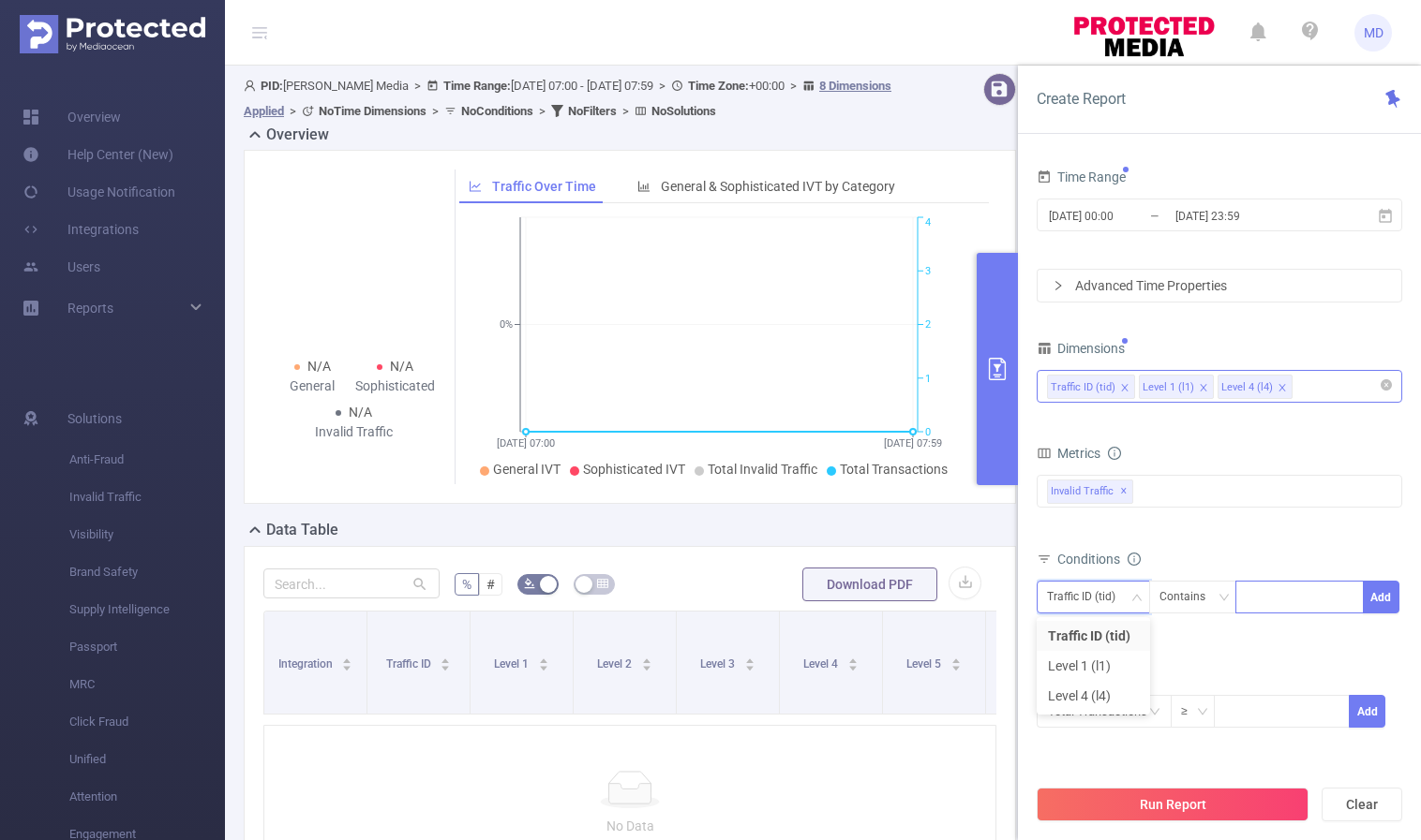
click at [1277, 606] on div at bounding box center [1299, 596] width 108 height 31
type input "6"
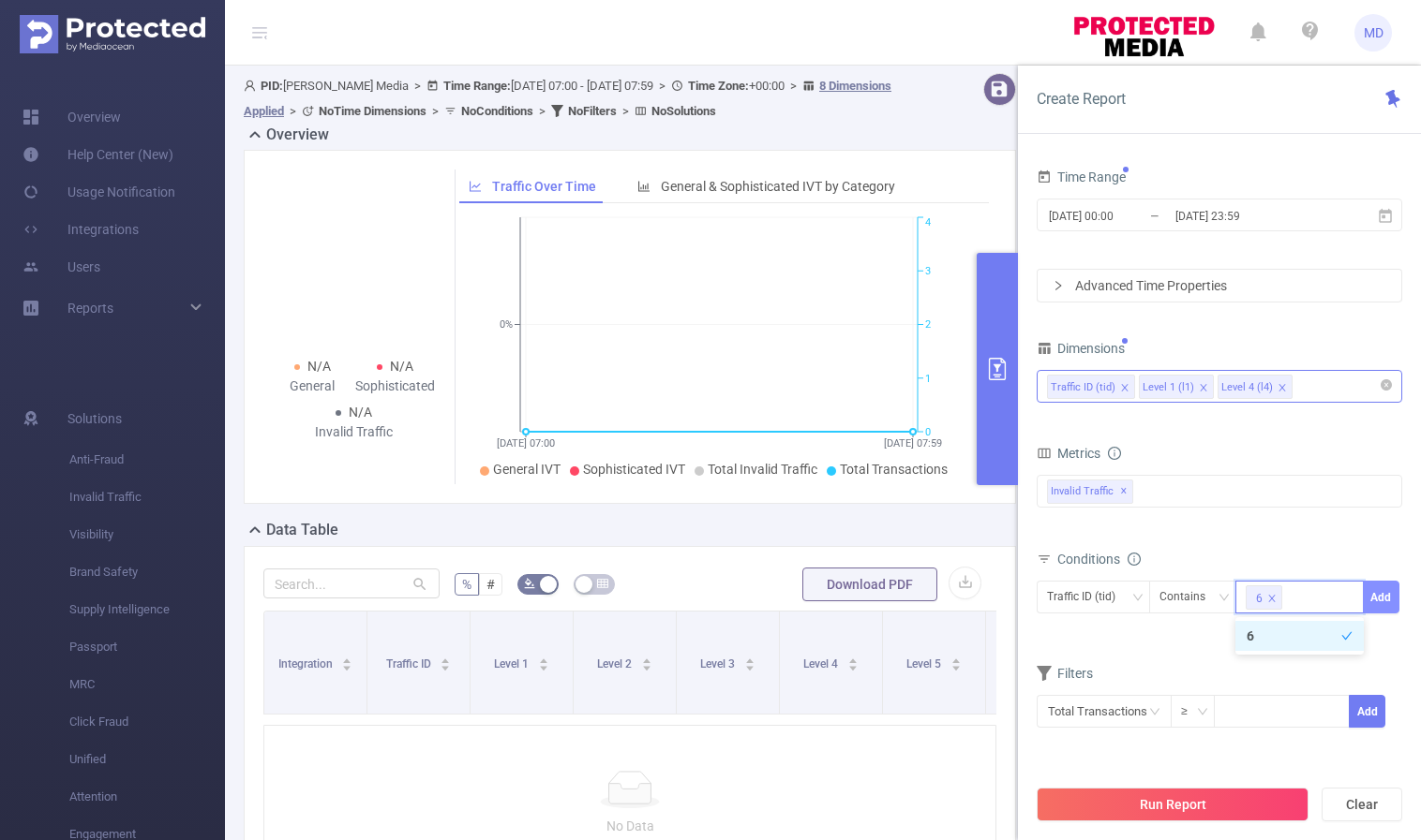
click at [1390, 597] on button "Add" at bounding box center [1381, 596] width 37 height 33
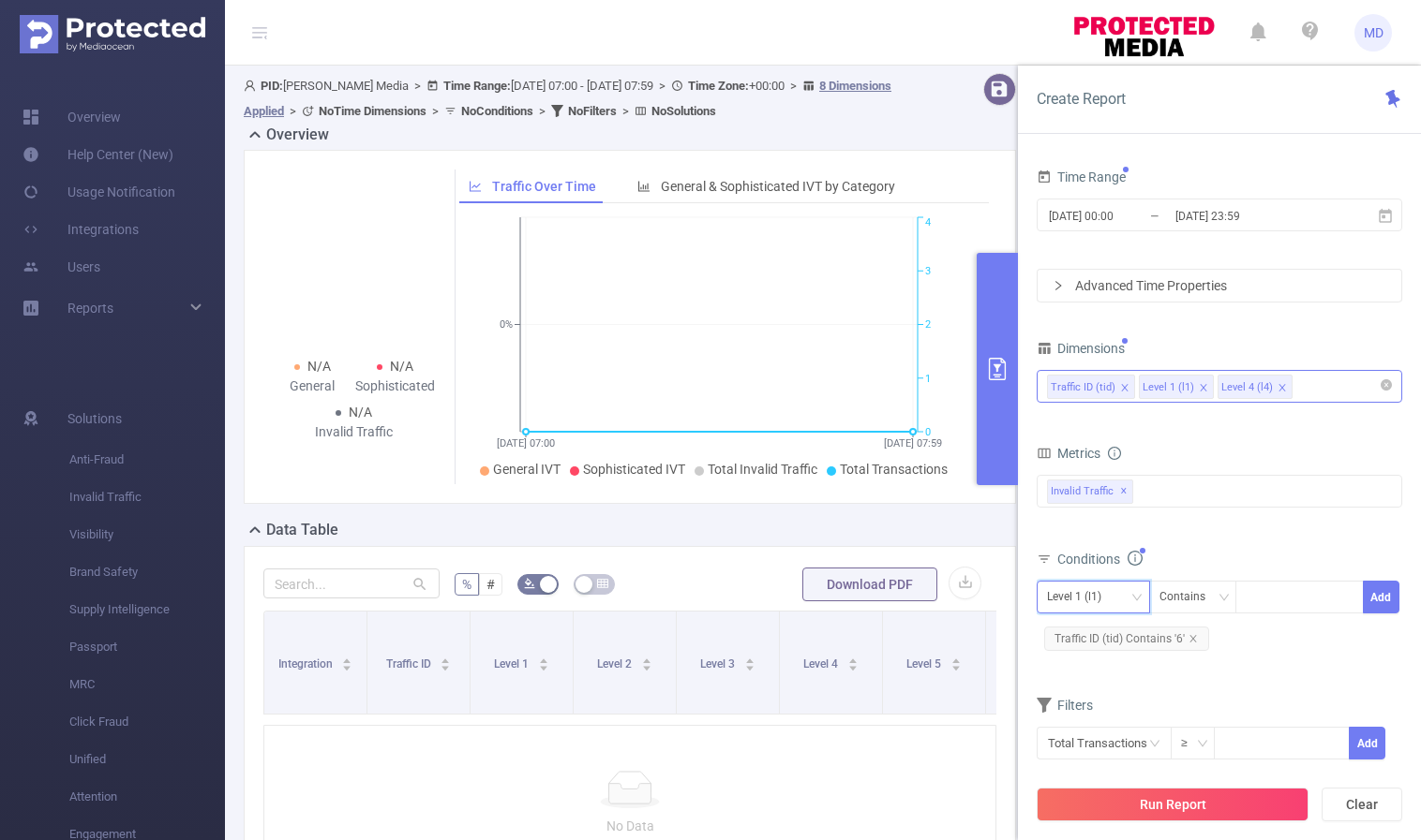
click at [1133, 594] on icon "icon: down" at bounding box center [1137, 596] width 9 height 7
click at [1257, 544] on div "Metrics bp_total brand-safety brand_is_solution bp_adult bp_arms bp_crime bp_de…" at bounding box center [1219, 493] width 366 height 105
click at [1271, 601] on div at bounding box center [1299, 596] width 108 height 31
paste input "1657"
type input "1657"
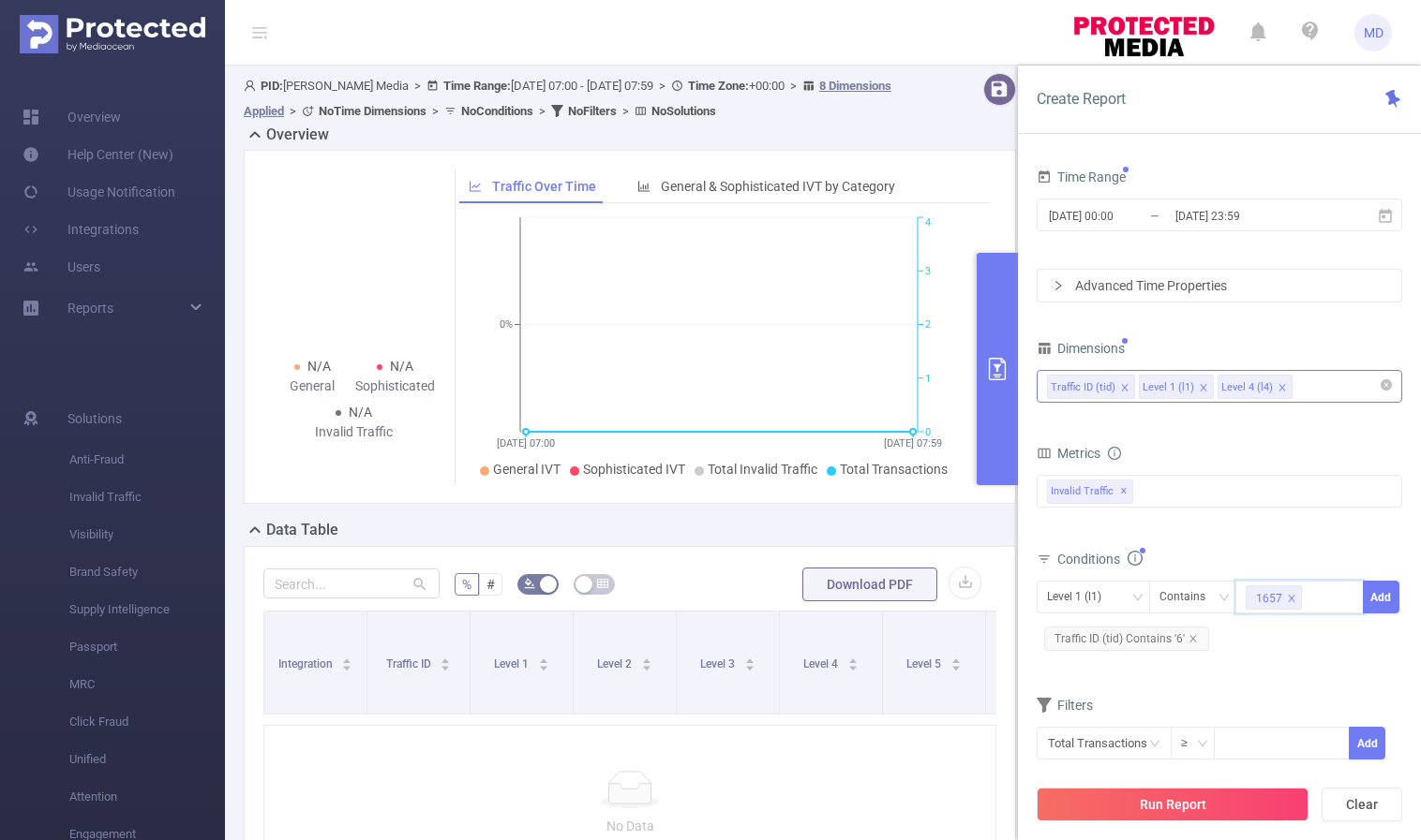
paste input "1659"
type input "1659"
paste input "1661"
type input "1661"
paste input "1663"
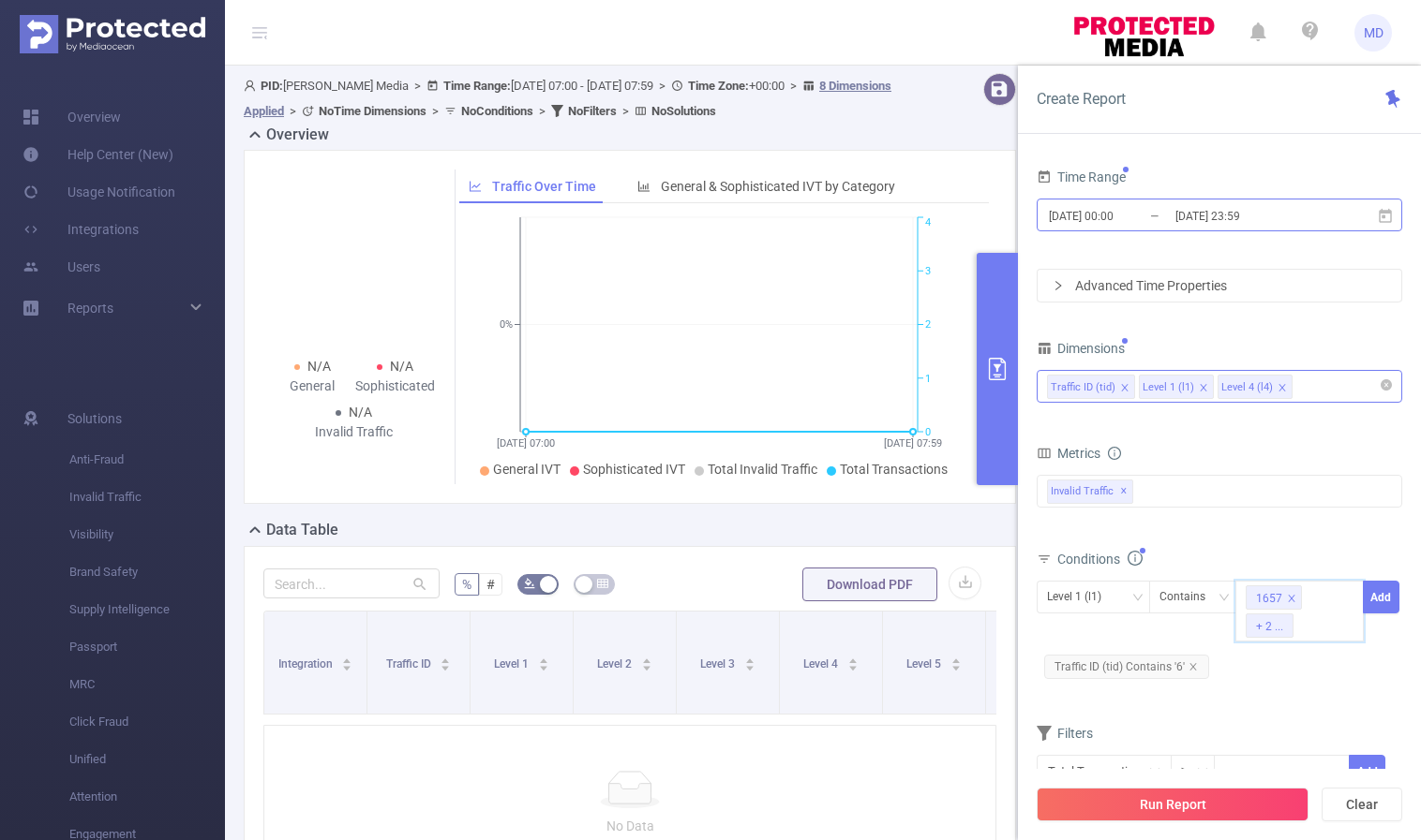
type input "1663"
paste input "1665"
type input "1665"
paste input "1709"
type input "1709"
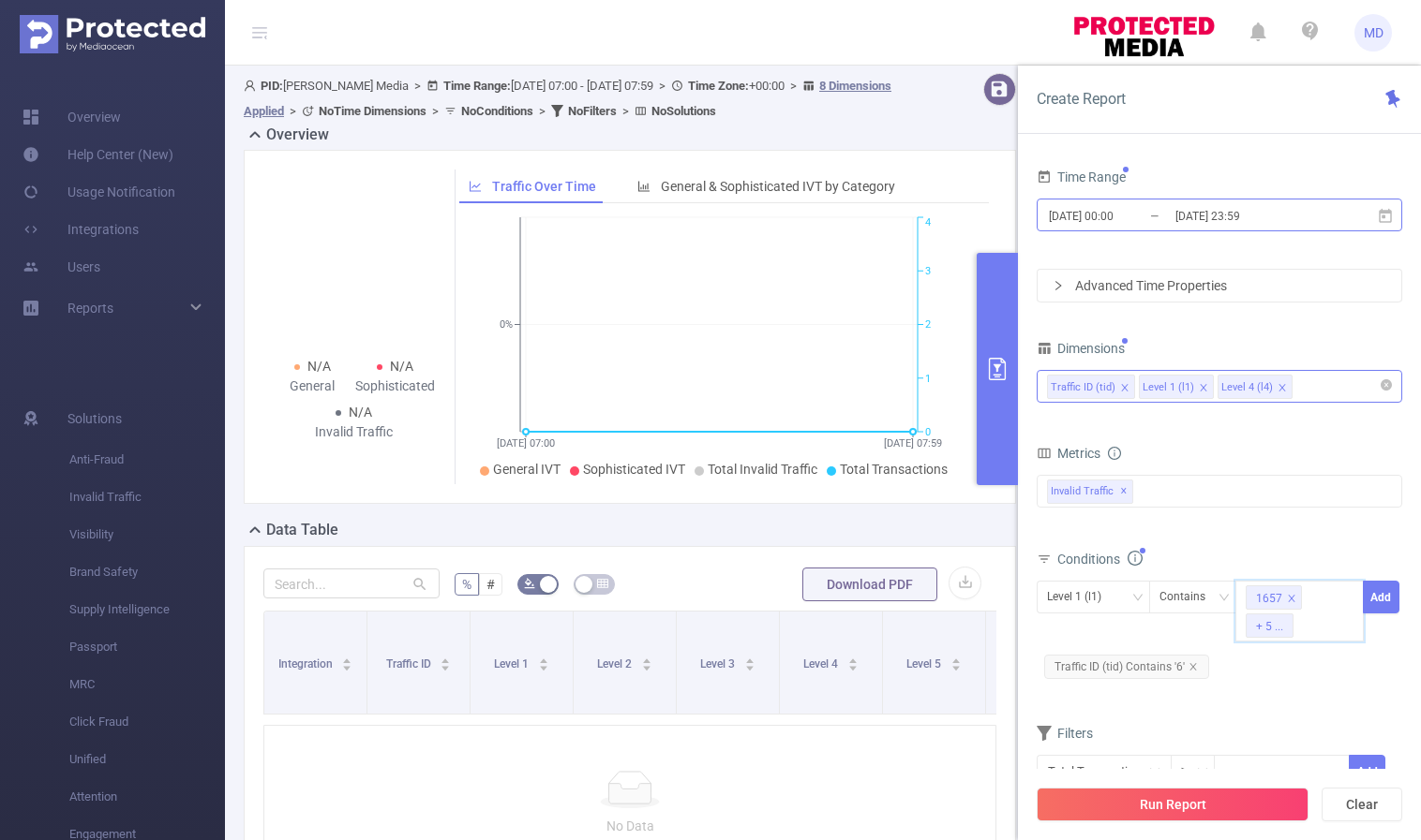
paste input "1667"
type input "1667"
click at [1385, 597] on button "Add" at bounding box center [1381, 596] width 37 height 33
click at [1176, 807] on button "Run Report" at bounding box center [1172, 804] width 272 height 34
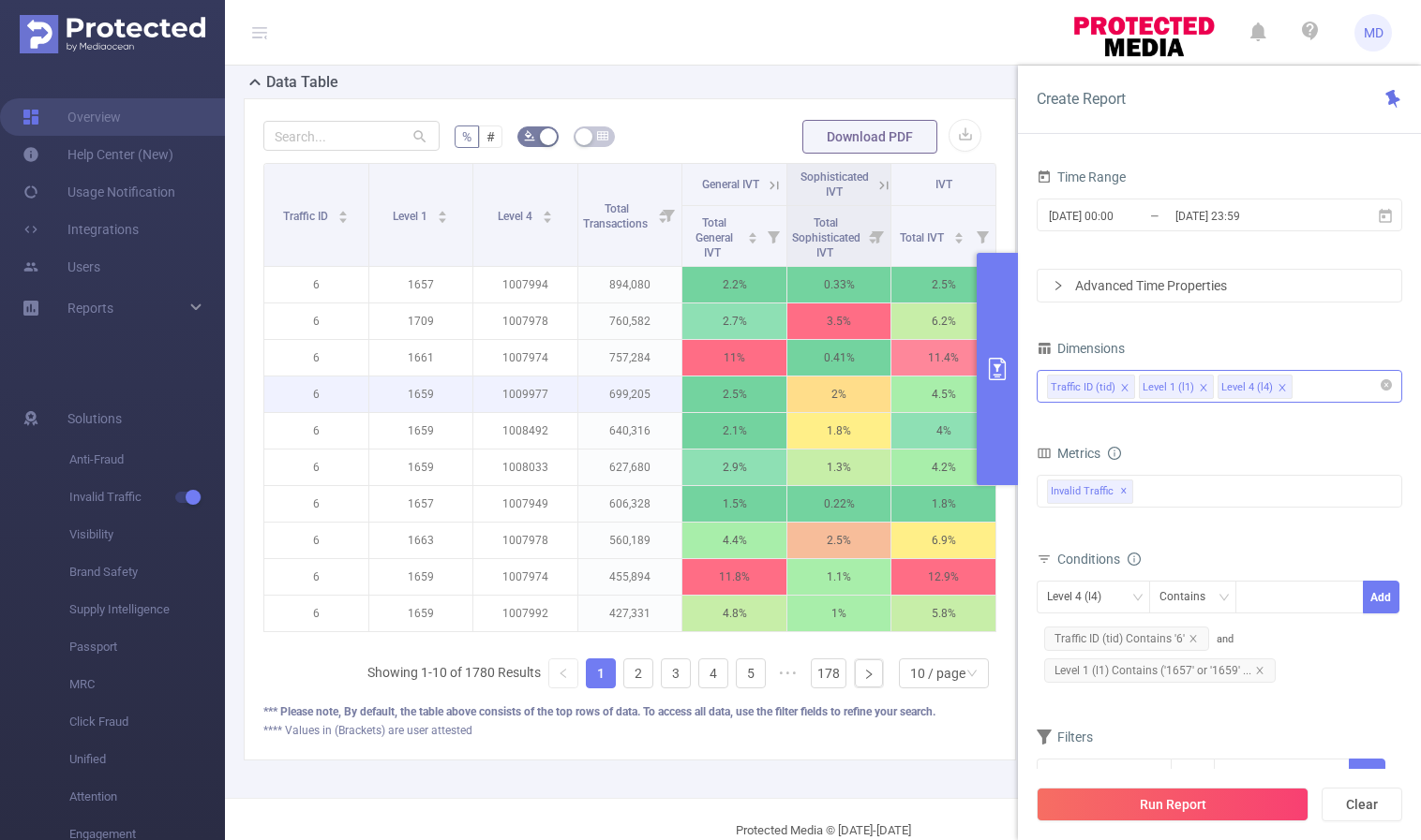
scroll to position [111, 0]
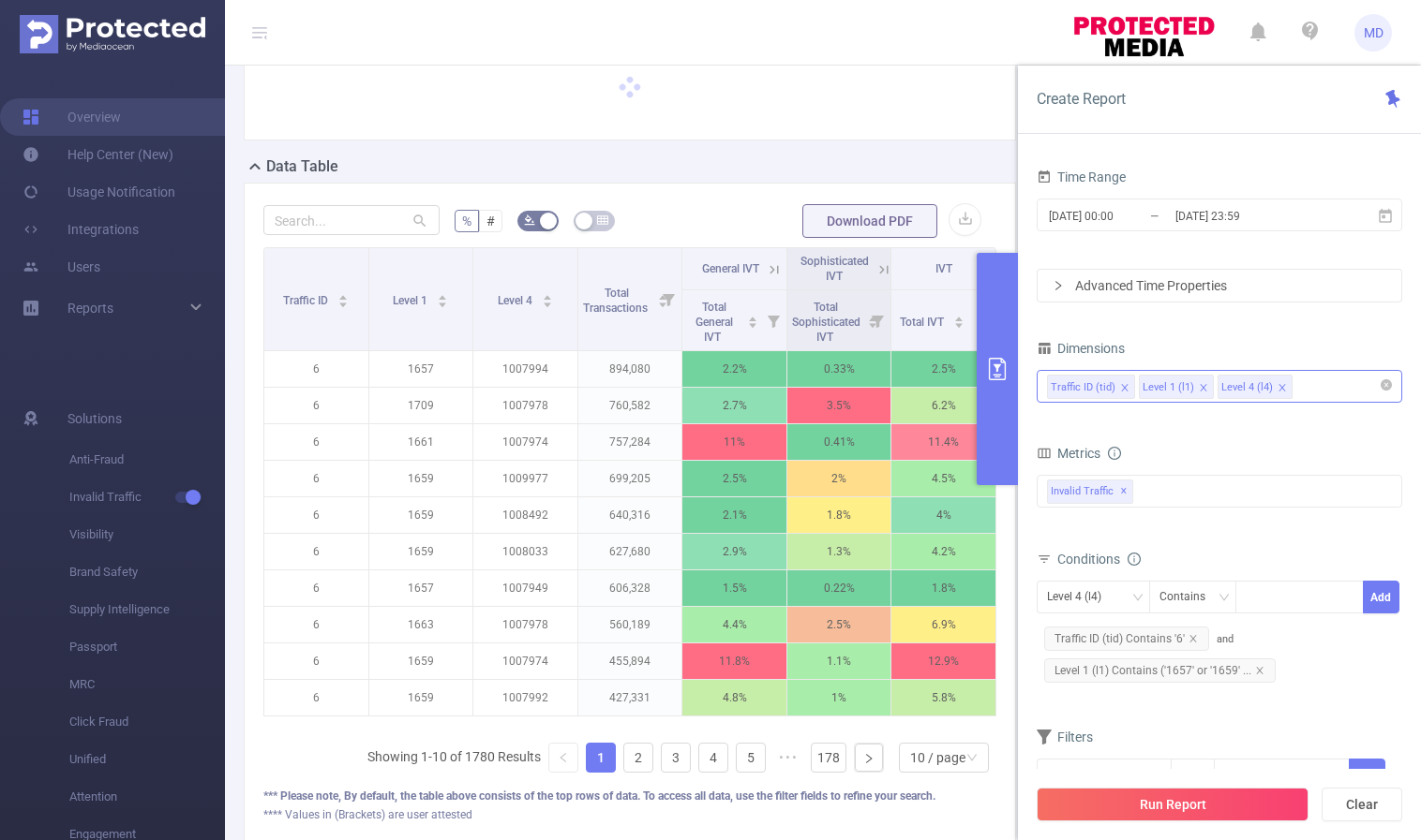
click at [1010, 382] on button "primary" at bounding box center [997, 369] width 41 height 232
click at [999, 368] on icon "primary" at bounding box center [997, 369] width 23 height 22
click at [996, 370] on icon "primary" at bounding box center [997, 369] width 17 height 22
click at [991, 162] on div "Data Table" at bounding box center [637, 169] width 787 height 26
click at [987, 375] on icon "primary" at bounding box center [997, 369] width 23 height 22
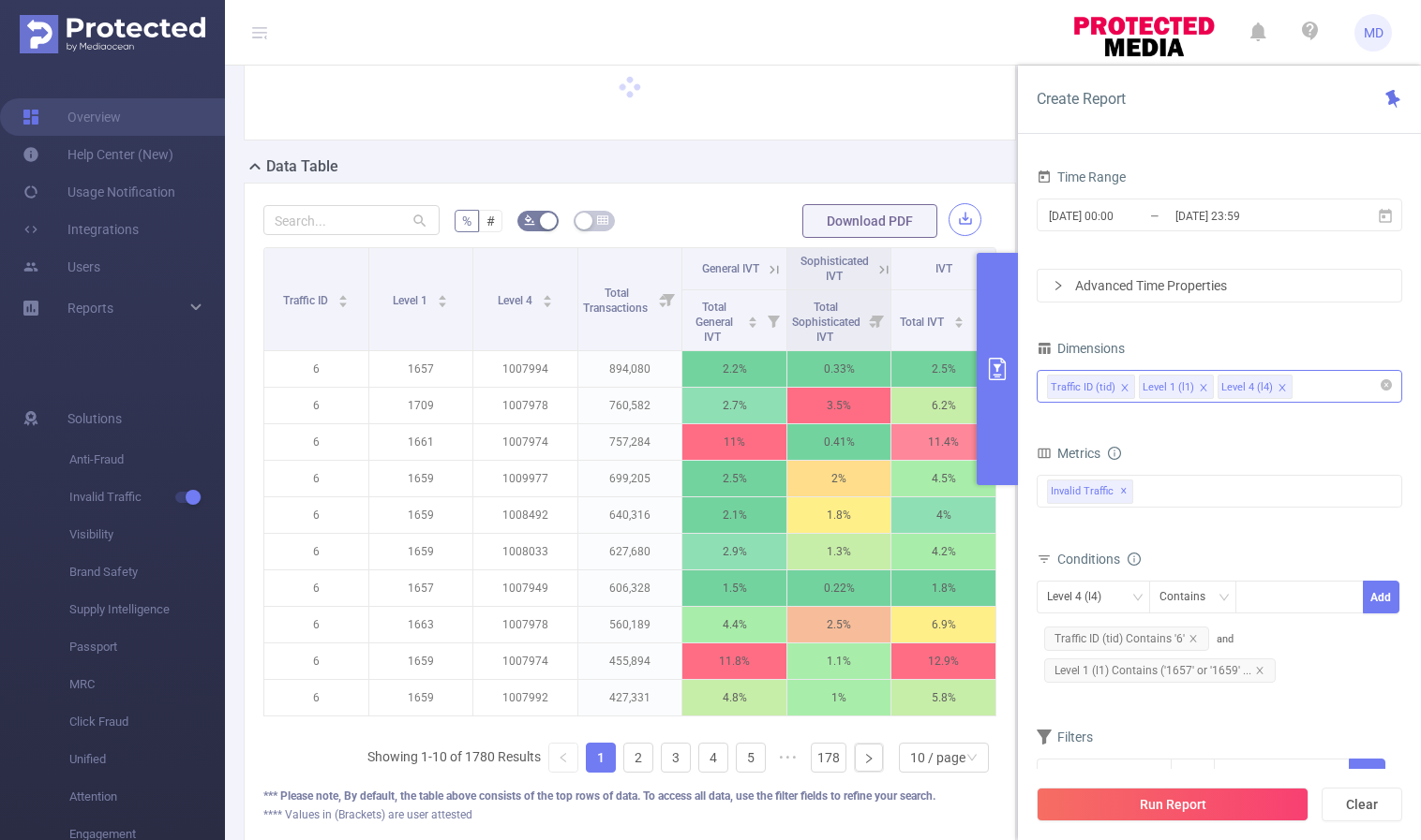
click at [960, 220] on button "button" at bounding box center [964, 219] width 33 height 33
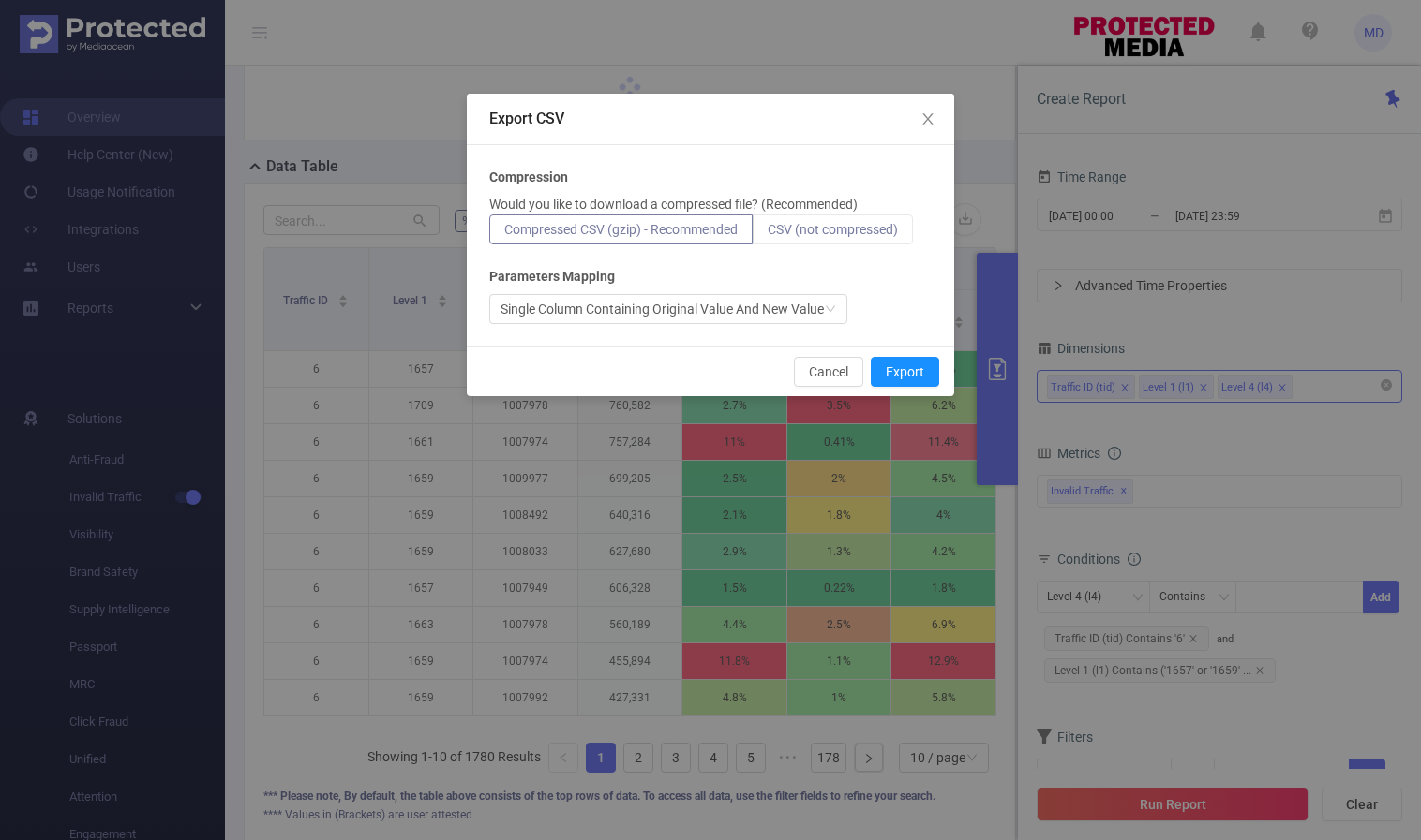
click at [834, 232] on span "CSV (not compressed)" at bounding box center [832, 230] width 130 height 15
click at [767, 234] on input "CSV (not compressed)" at bounding box center [767, 234] width 0 height 0
click at [894, 377] on button "Export" at bounding box center [904, 372] width 68 height 30
